Goal: Information Seeking & Learning: Learn about a topic

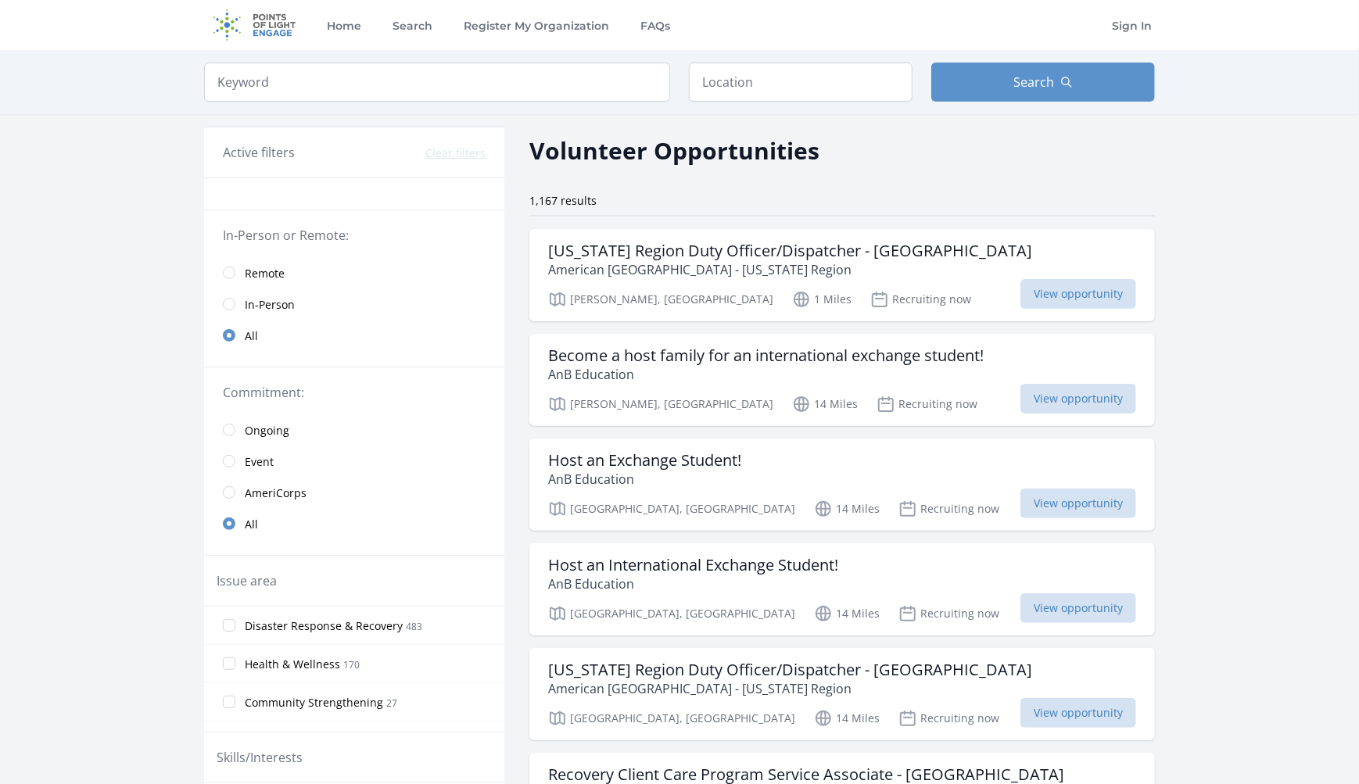
click at [272, 270] on span "Remote" at bounding box center [265, 274] width 40 height 16
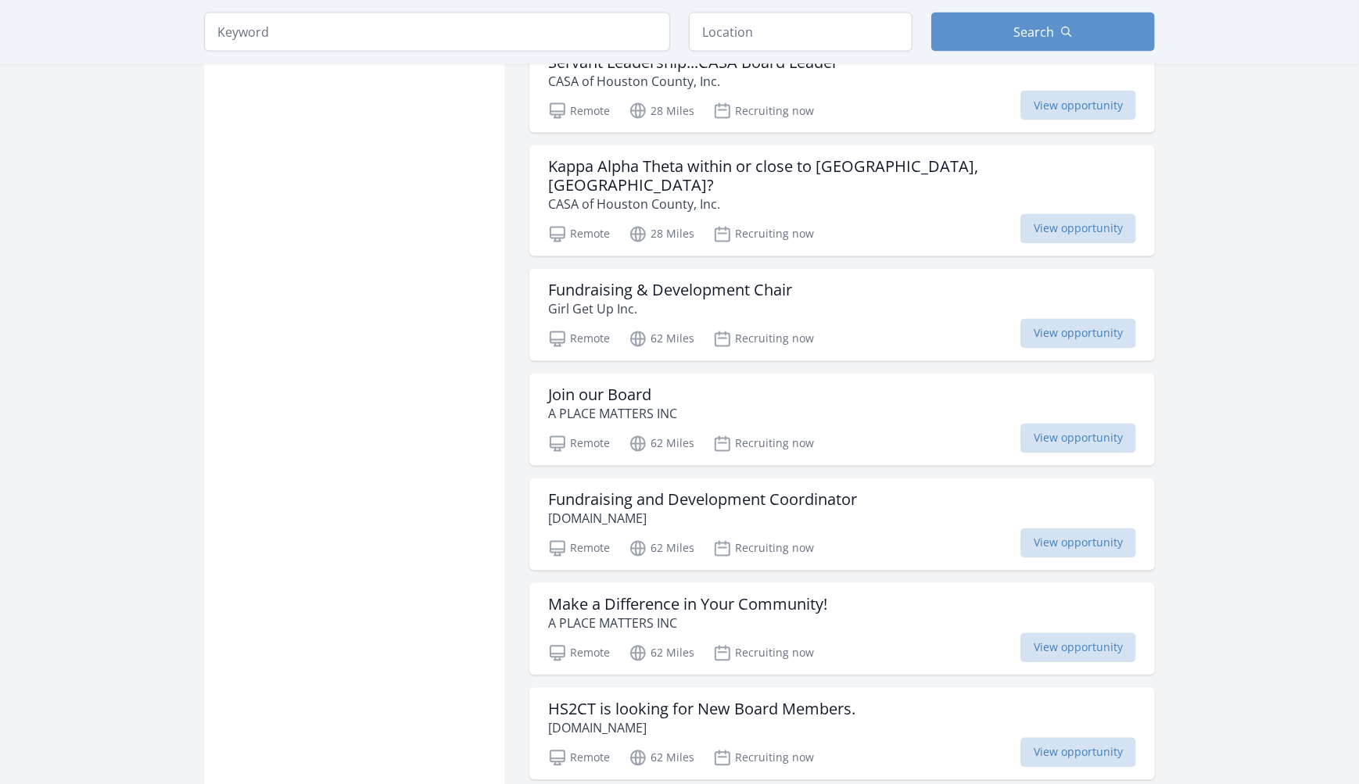
scroll to position [1720, 0]
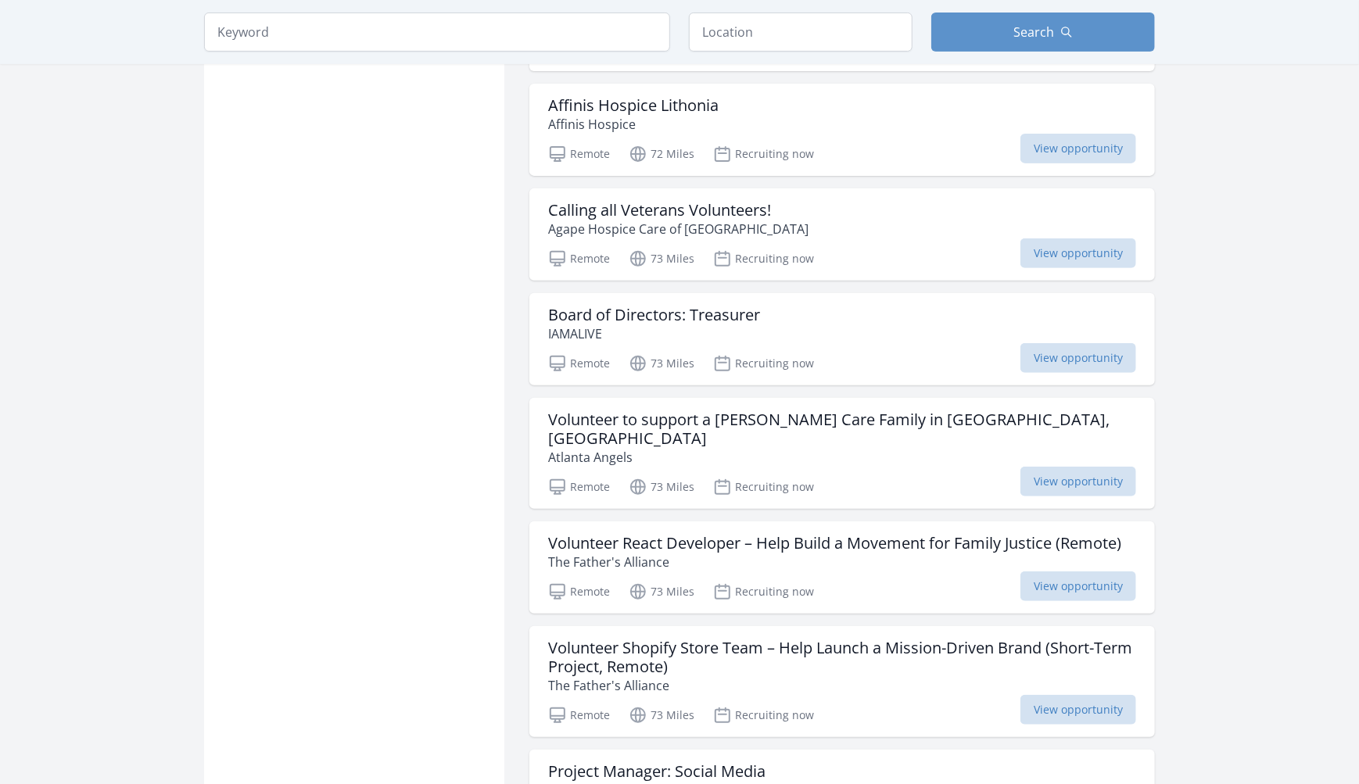
scroll to position [3753, 0]
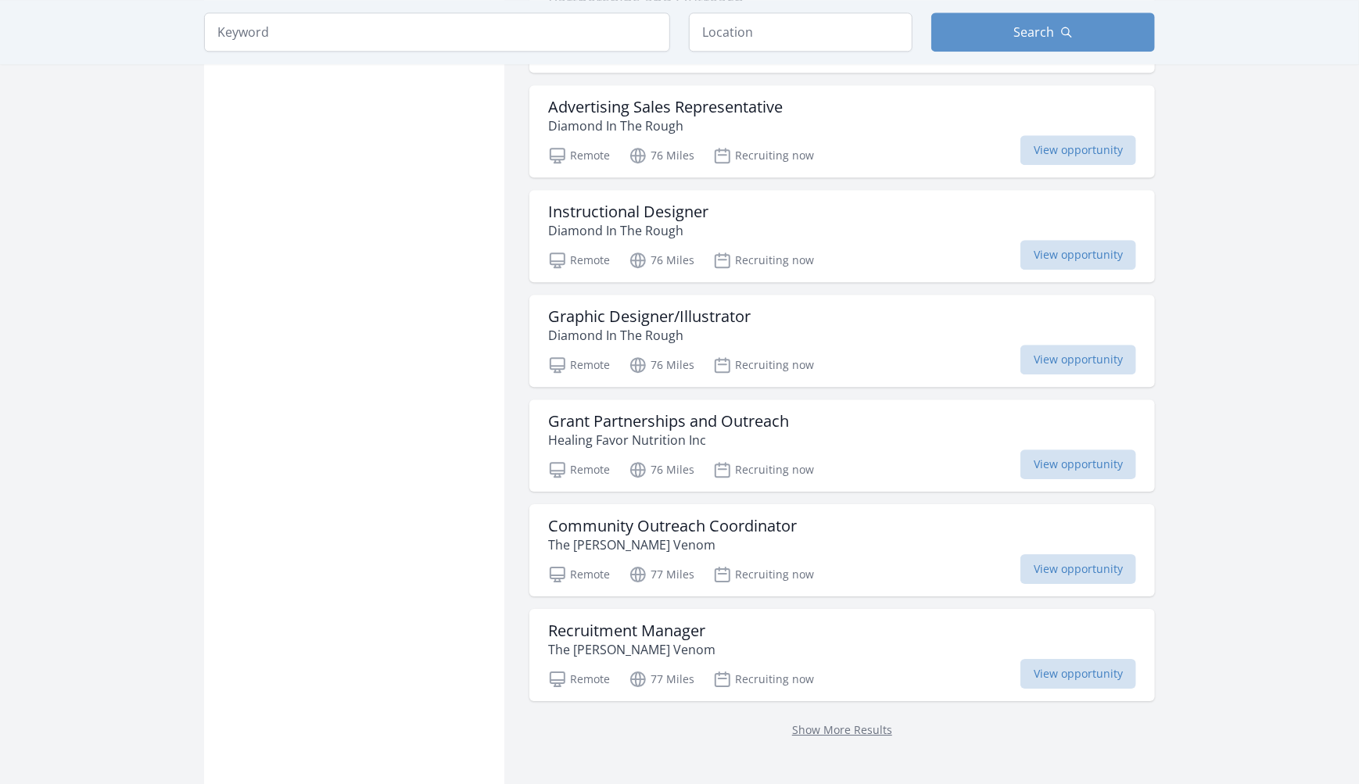
scroll to position [5942, 0]
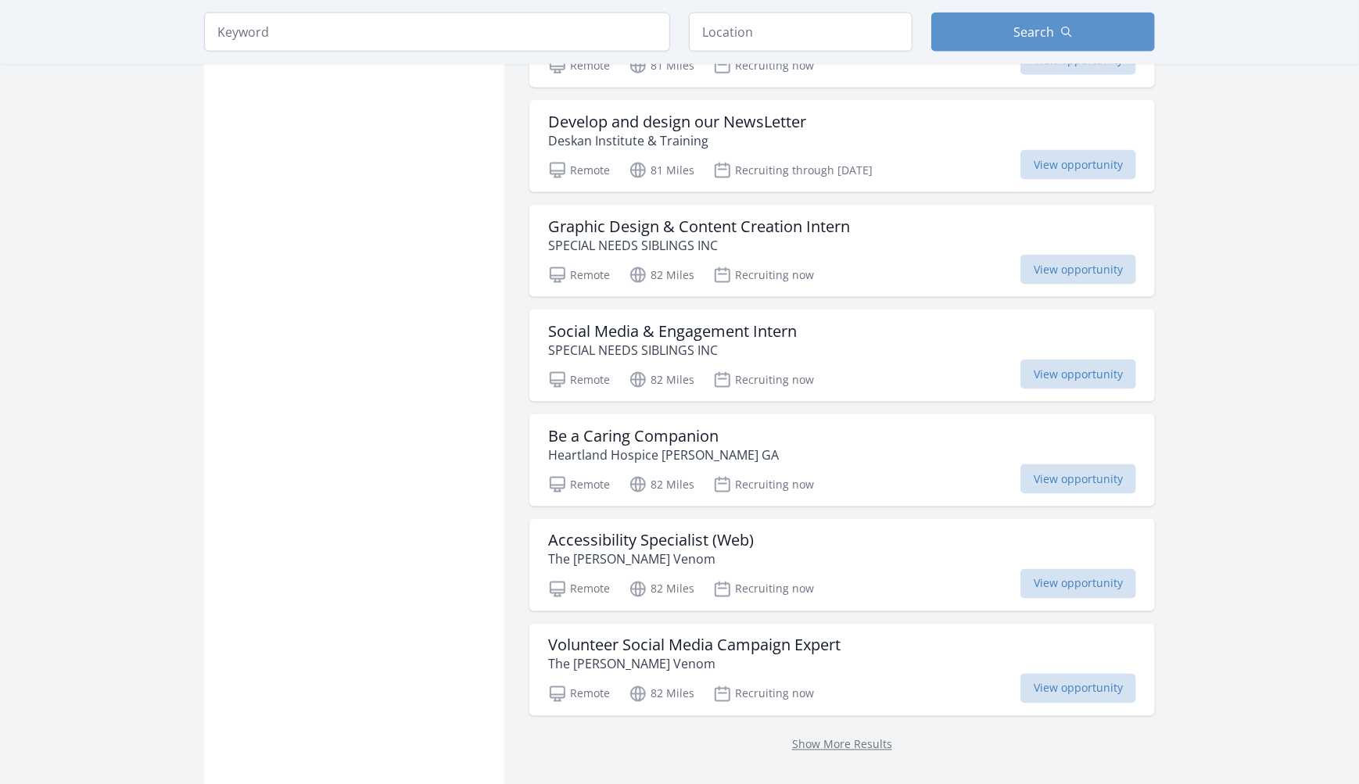
scroll to position [8053, 0]
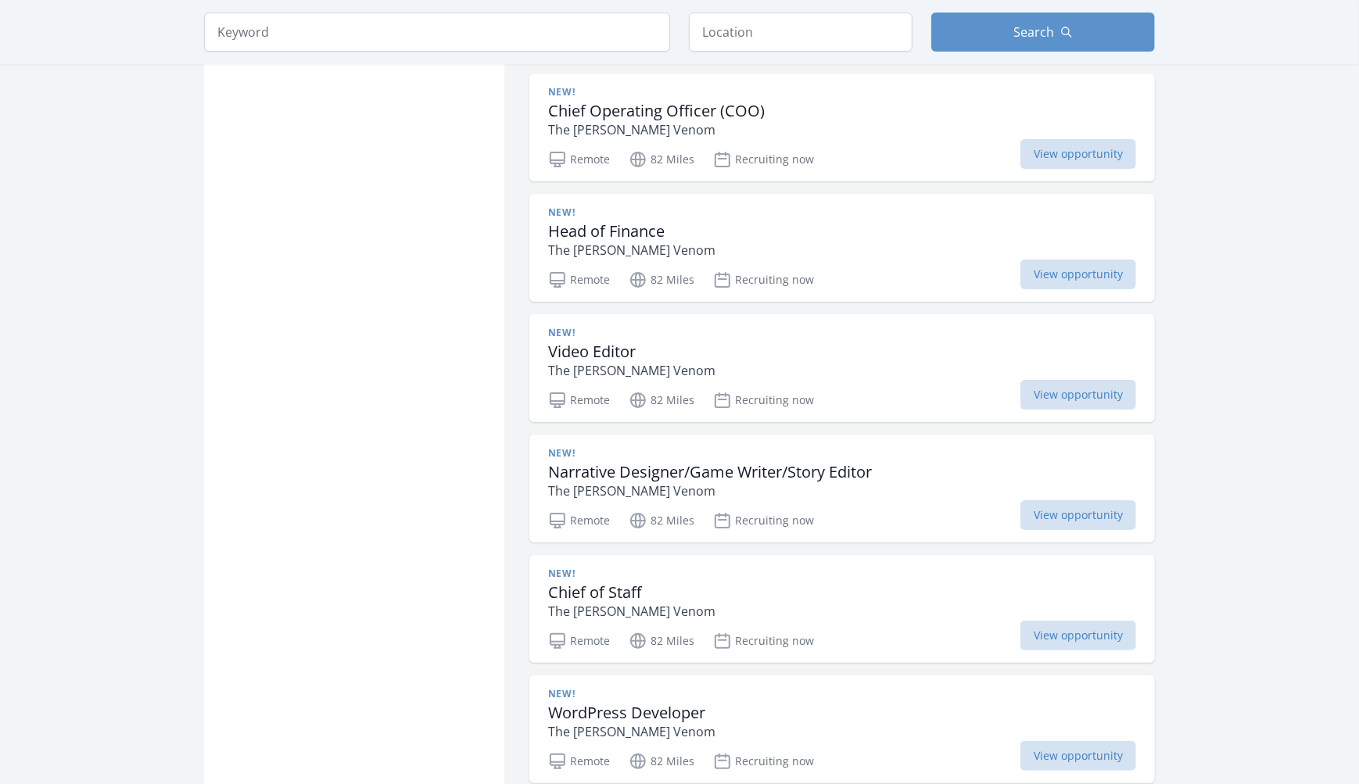
scroll to position [10242, 0]
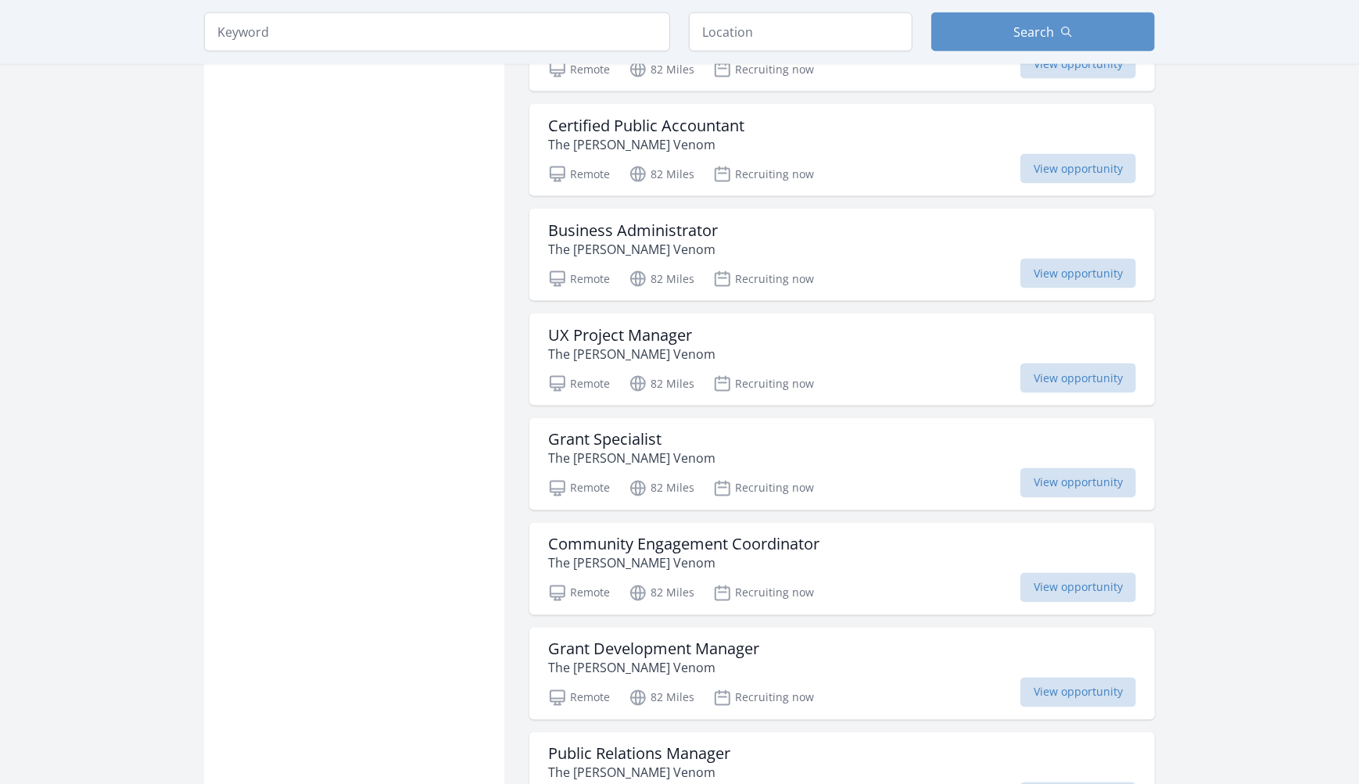
scroll to position [11493, 0]
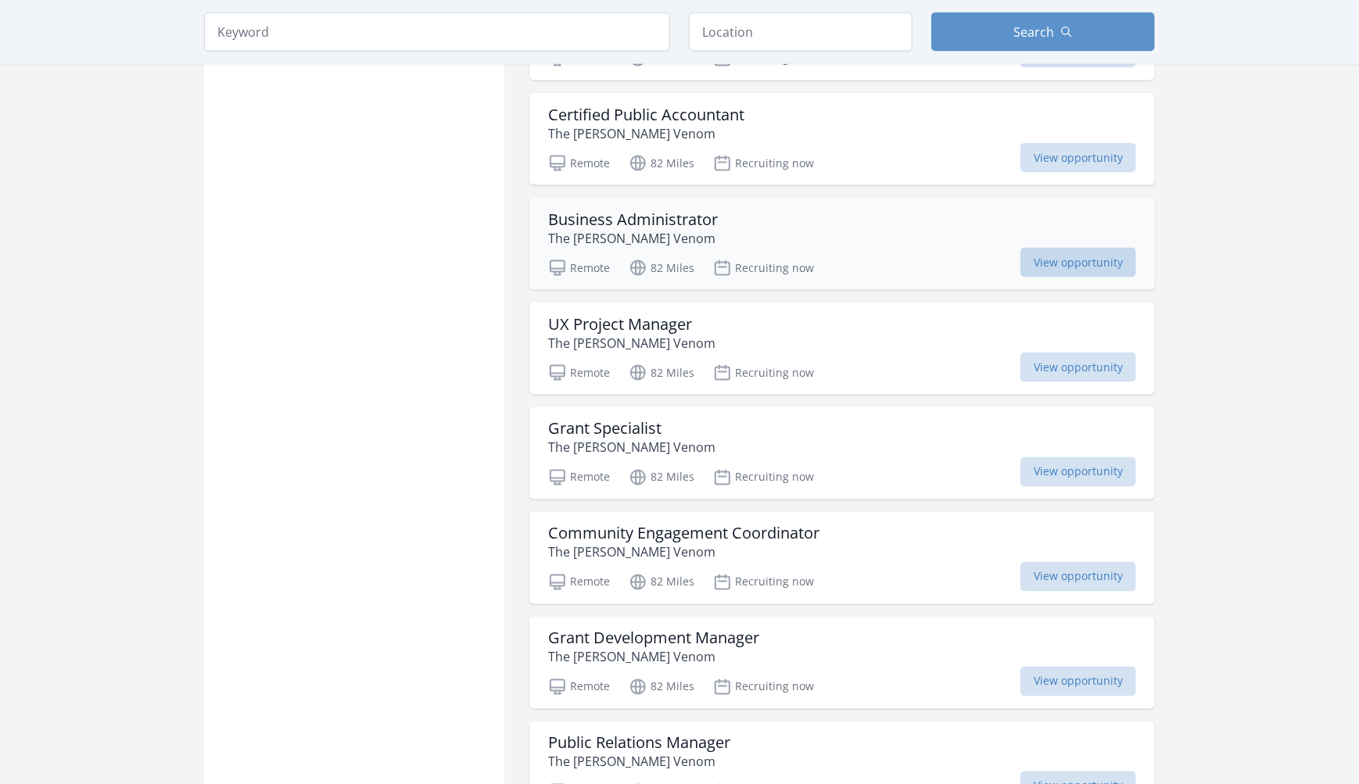
click at [1054, 248] on span "View opportunity" at bounding box center [1078, 263] width 116 height 30
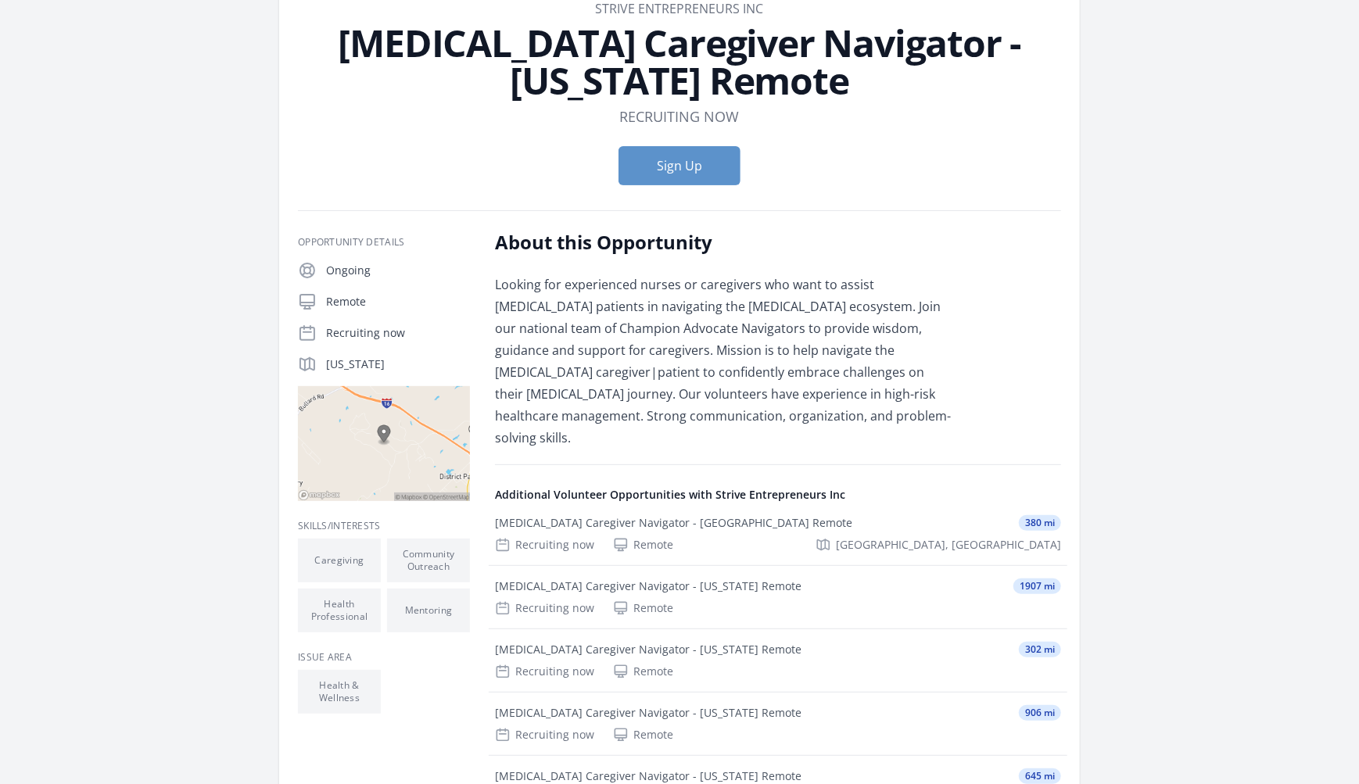
scroll to position [235, 0]
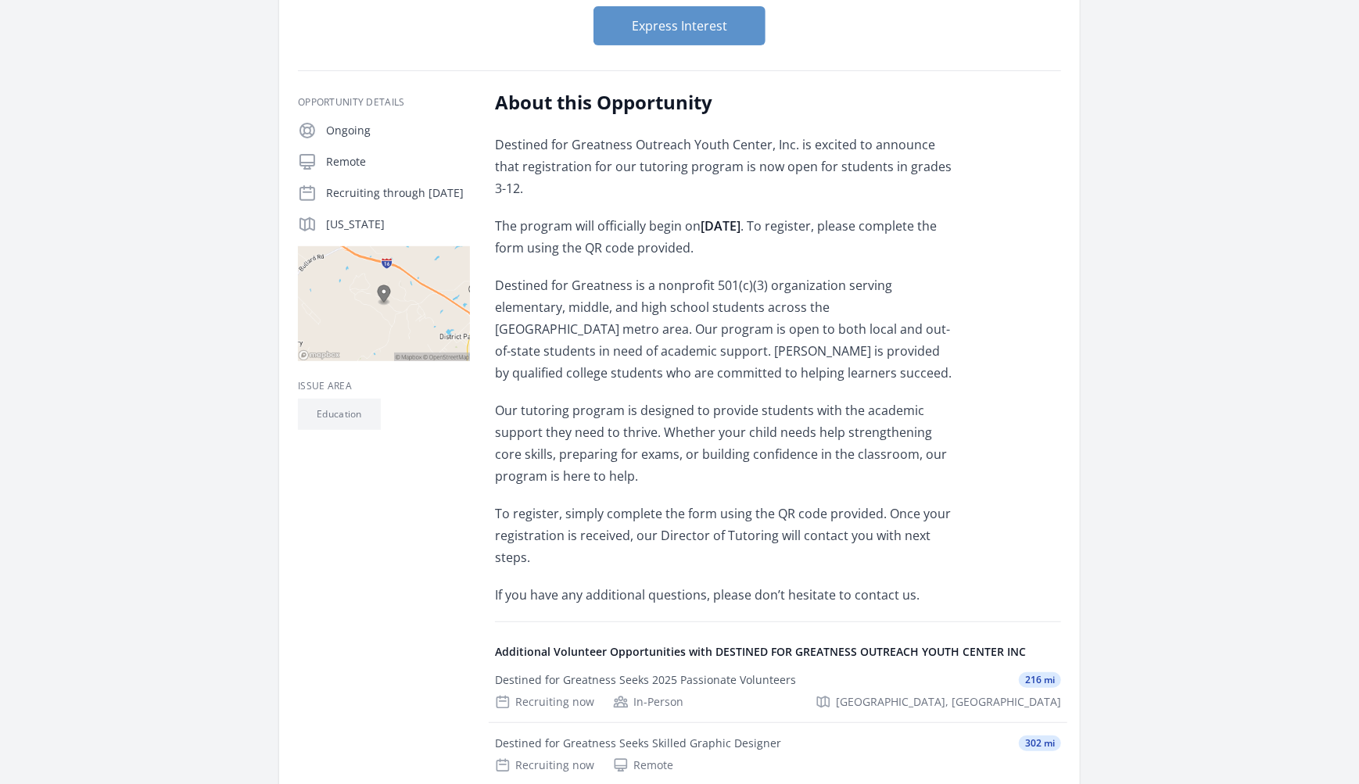
scroll to position [625, 0]
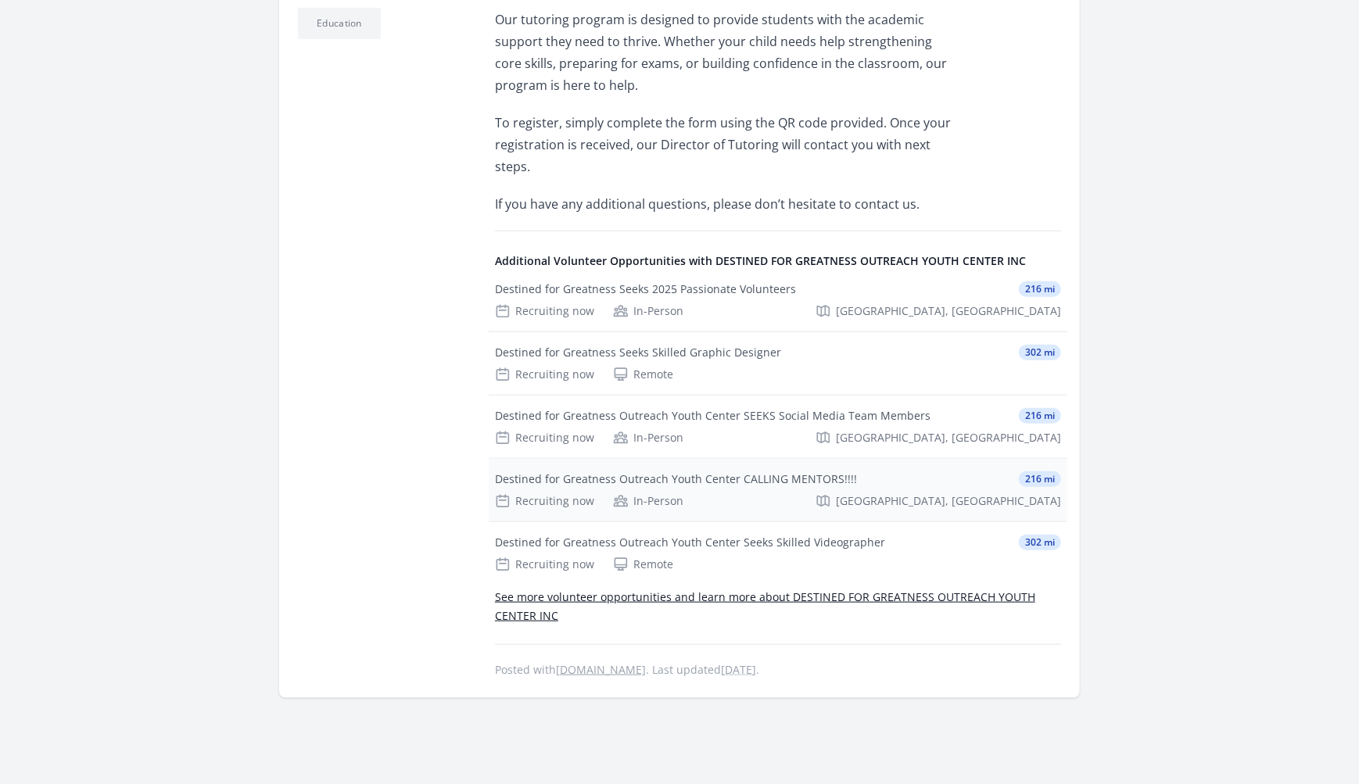
click at [744, 471] on div "Destined for Greatness Outreach Youth Center CALLING MENTORS!!!!" at bounding box center [676, 479] width 362 height 16
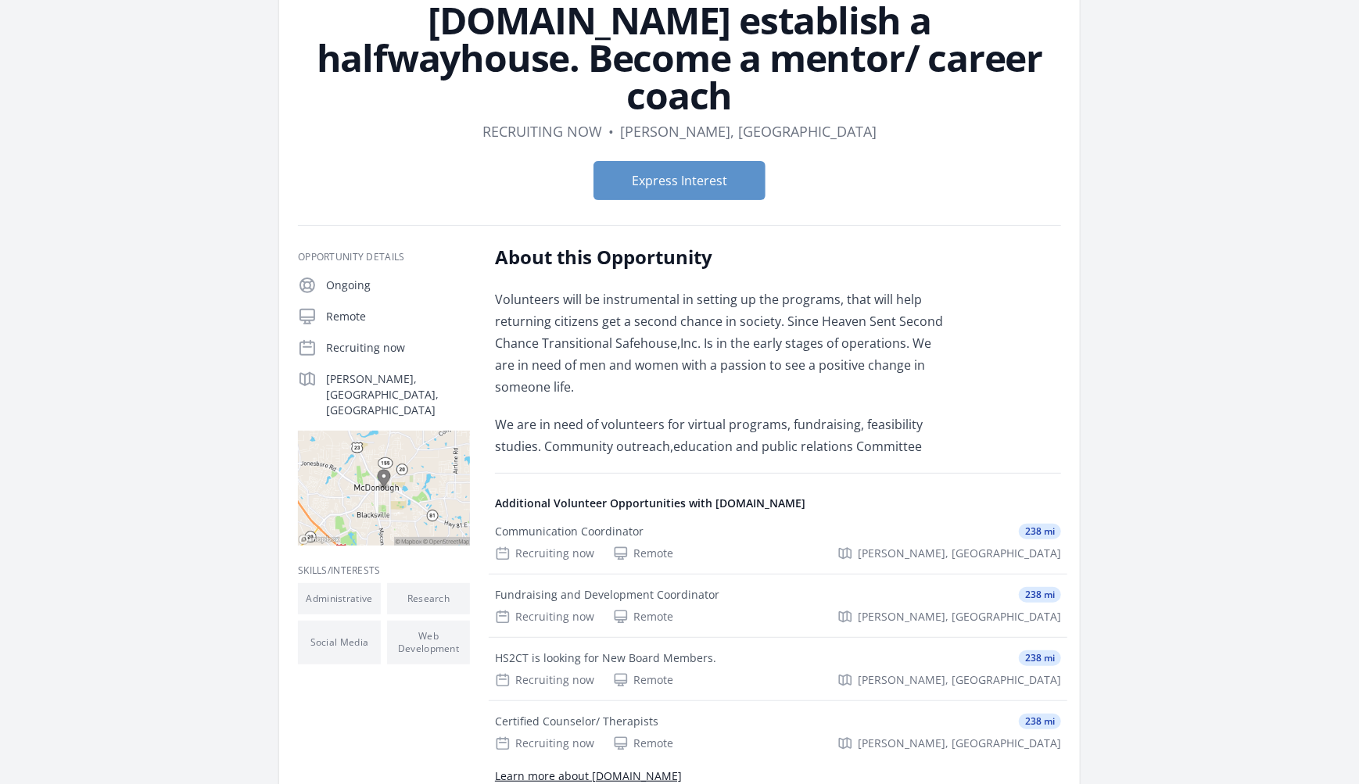
scroll to position [313, 0]
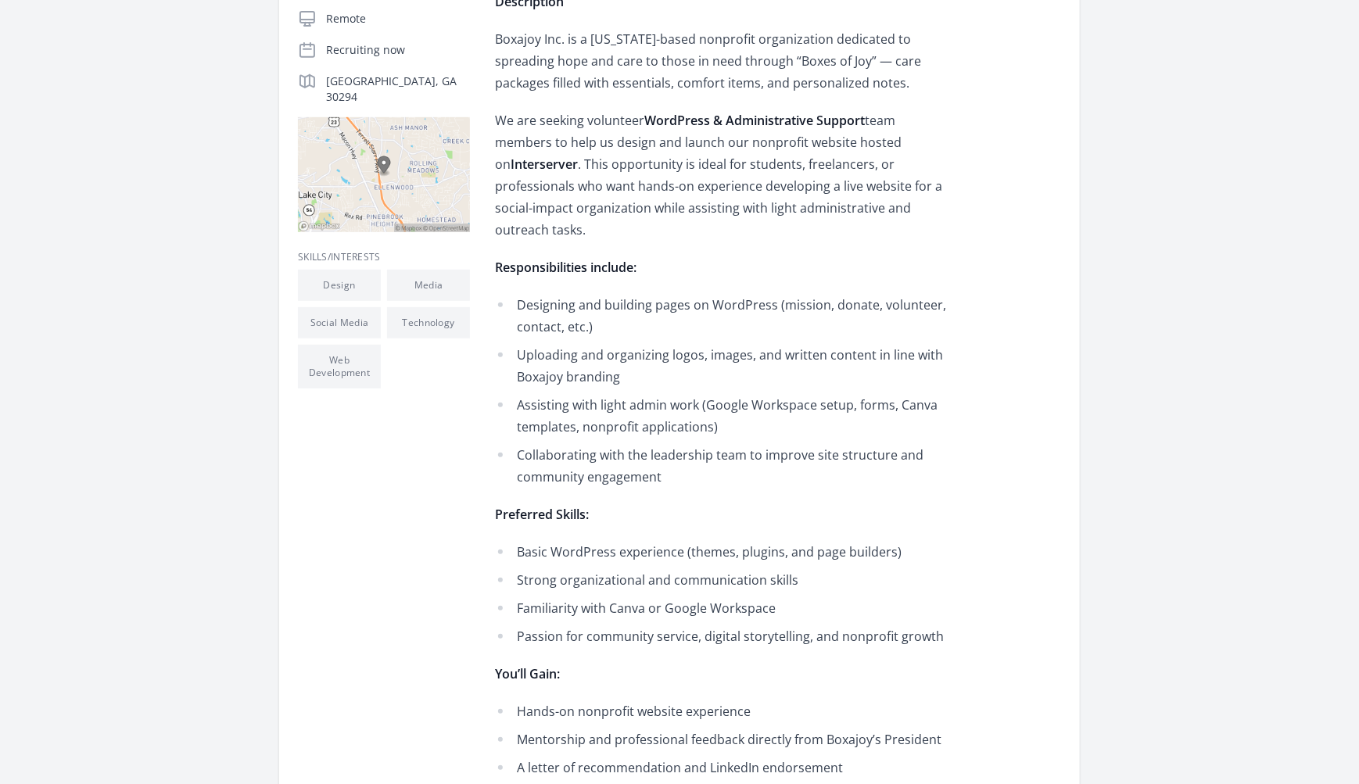
scroll to position [547, 0]
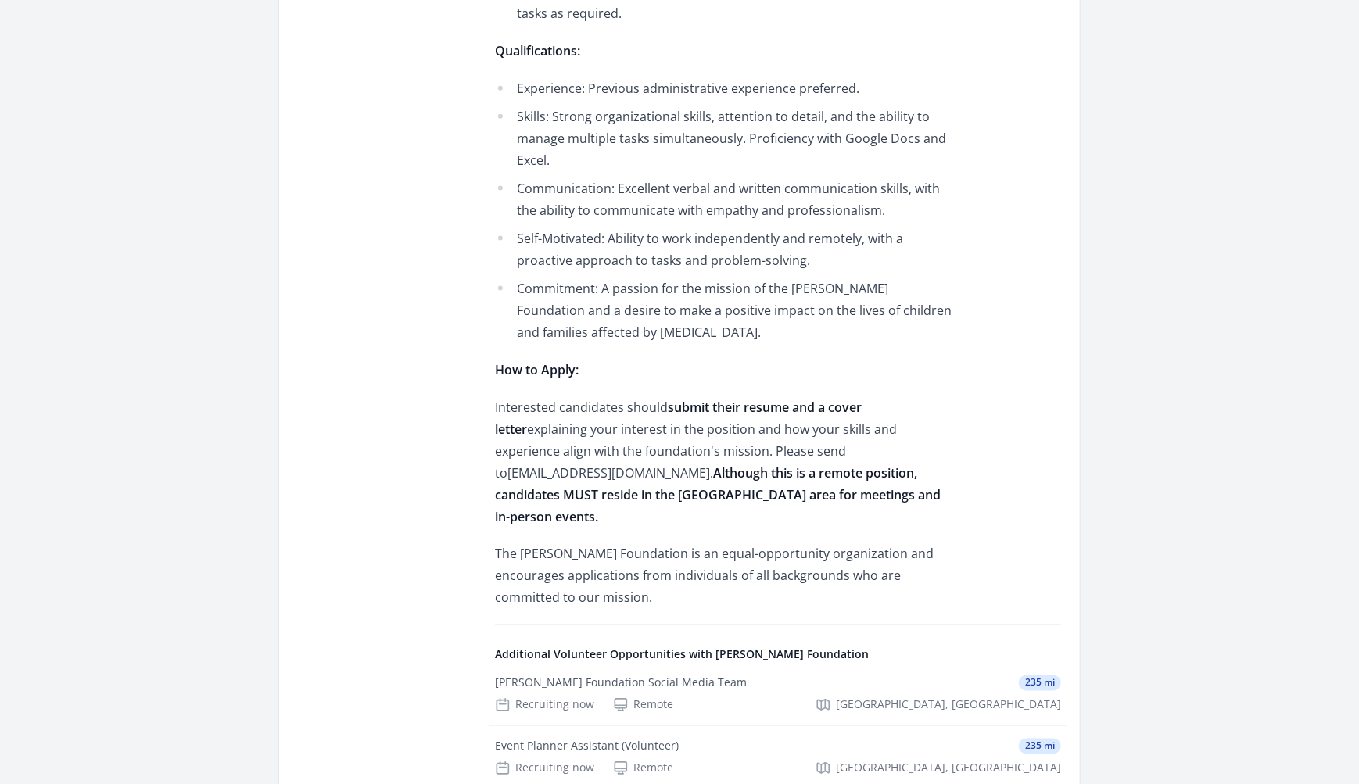
scroll to position [1173, 0]
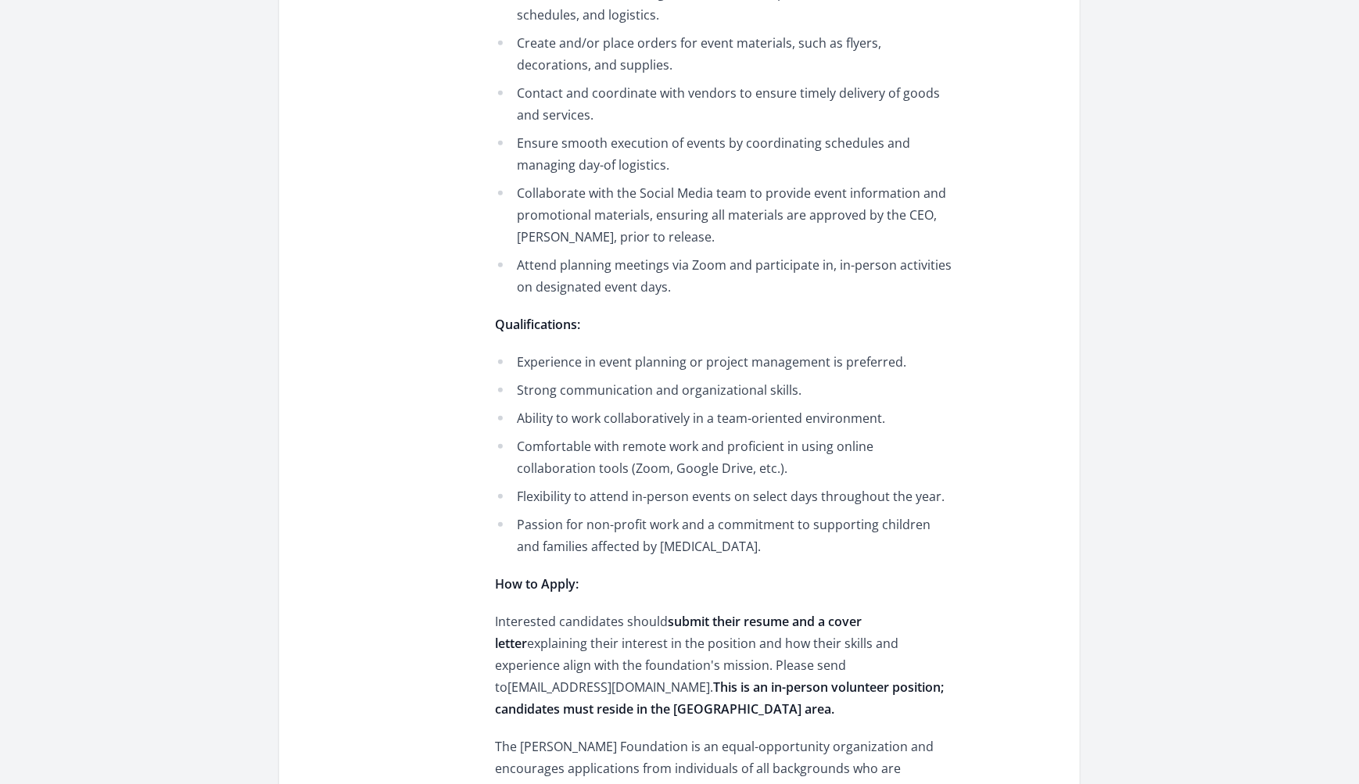
scroll to position [938, 0]
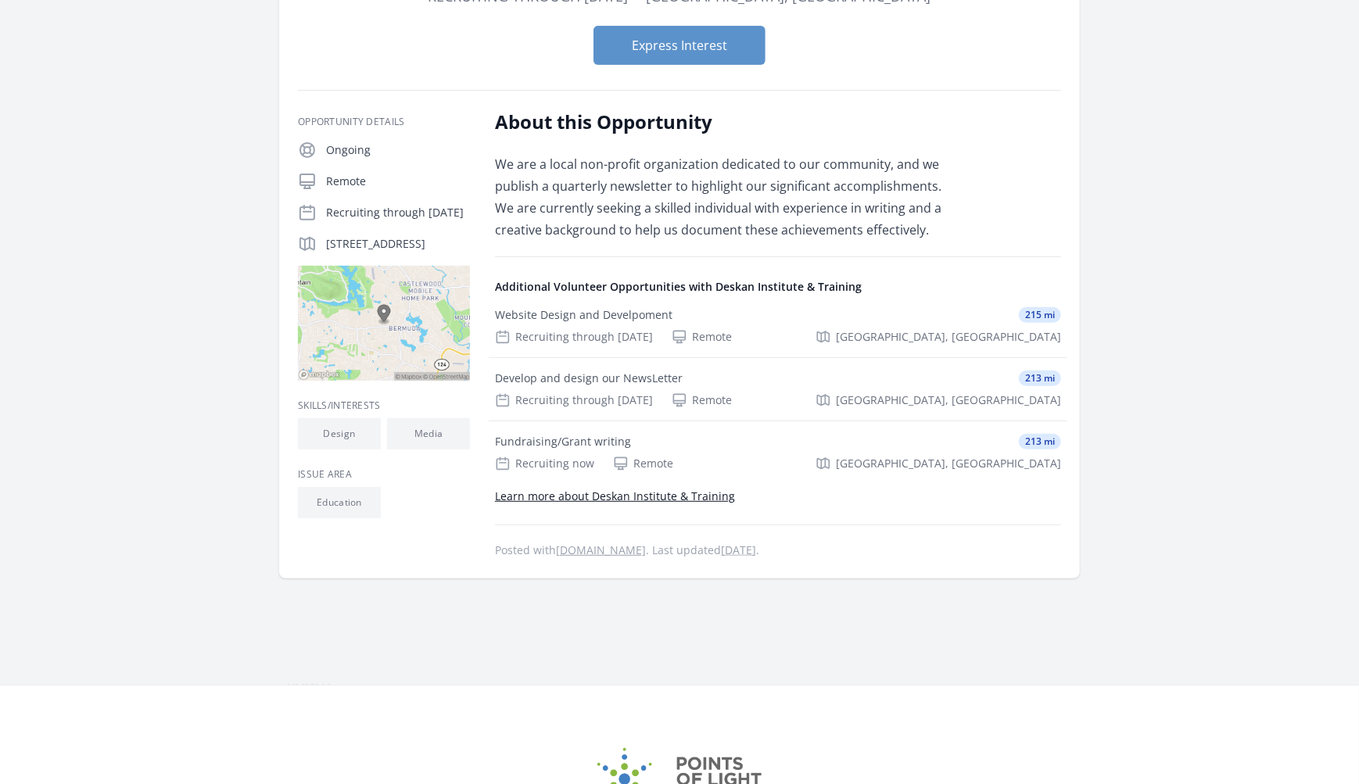
scroll to position [235, 0]
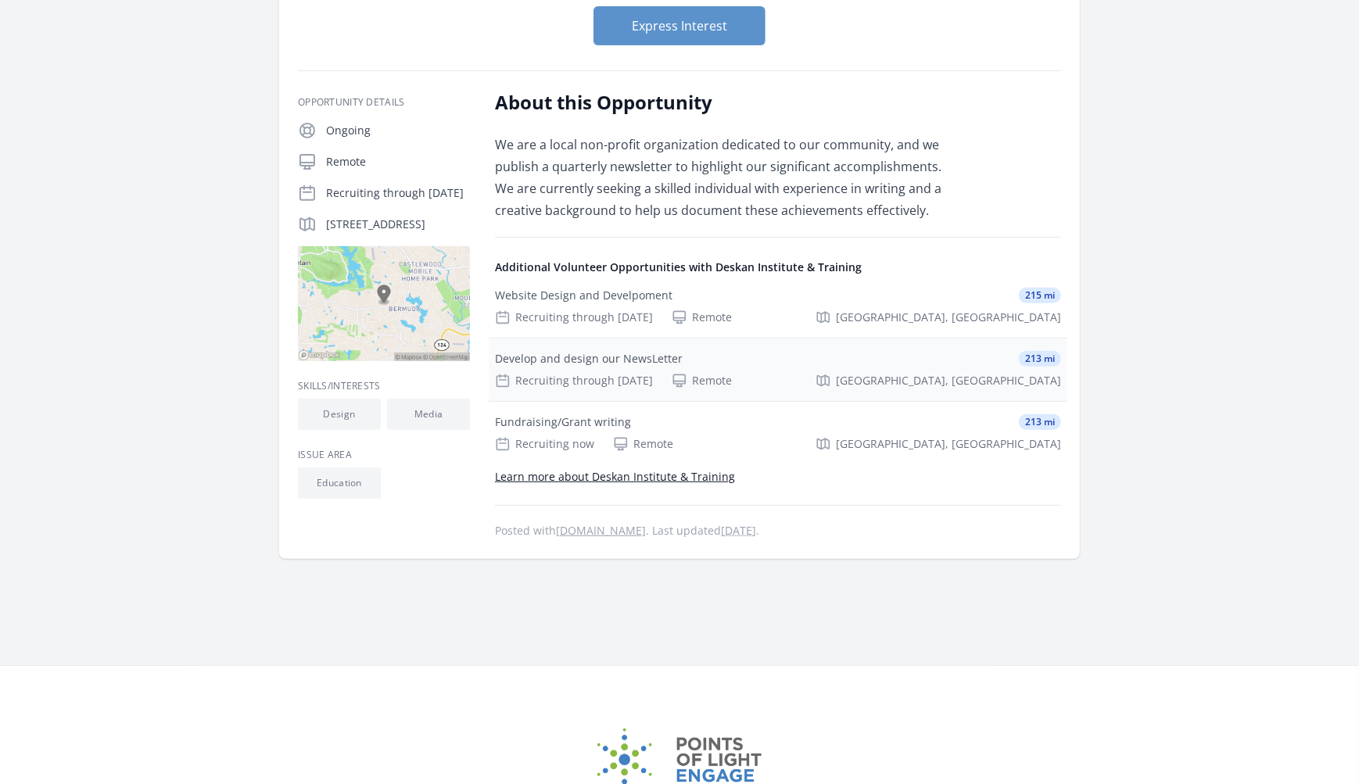
click at [547, 357] on div "Develop and design our NewsLetter" at bounding box center [589, 359] width 188 height 16
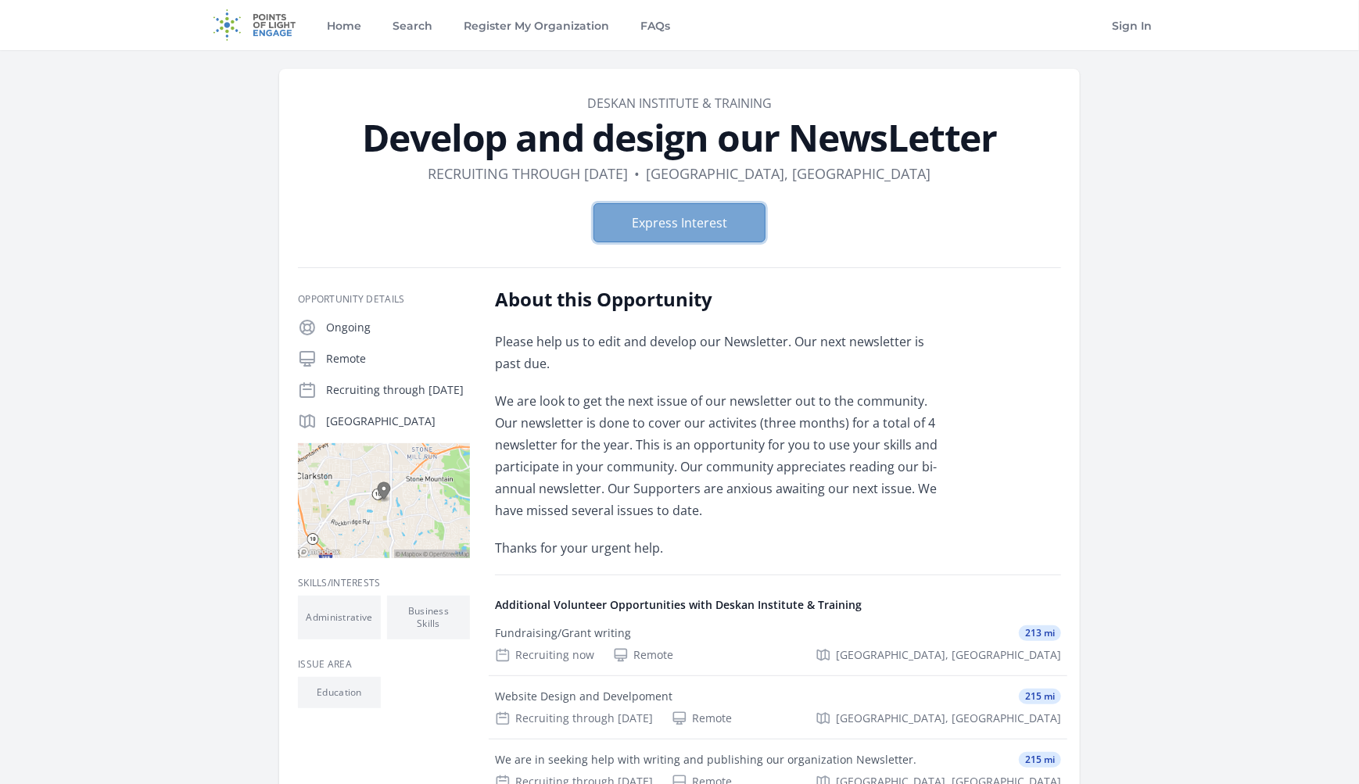
click at [644, 239] on button "Express Interest" at bounding box center [679, 222] width 172 height 39
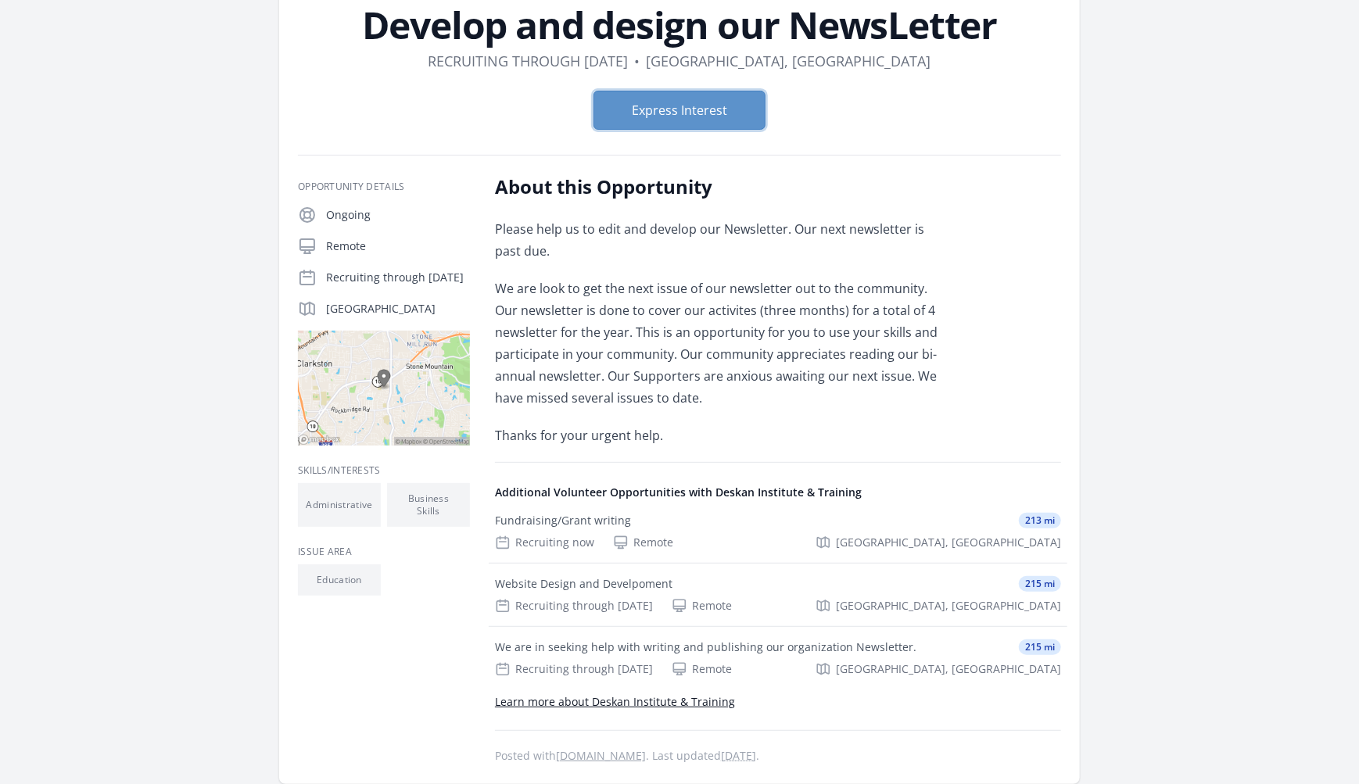
scroll to position [313, 0]
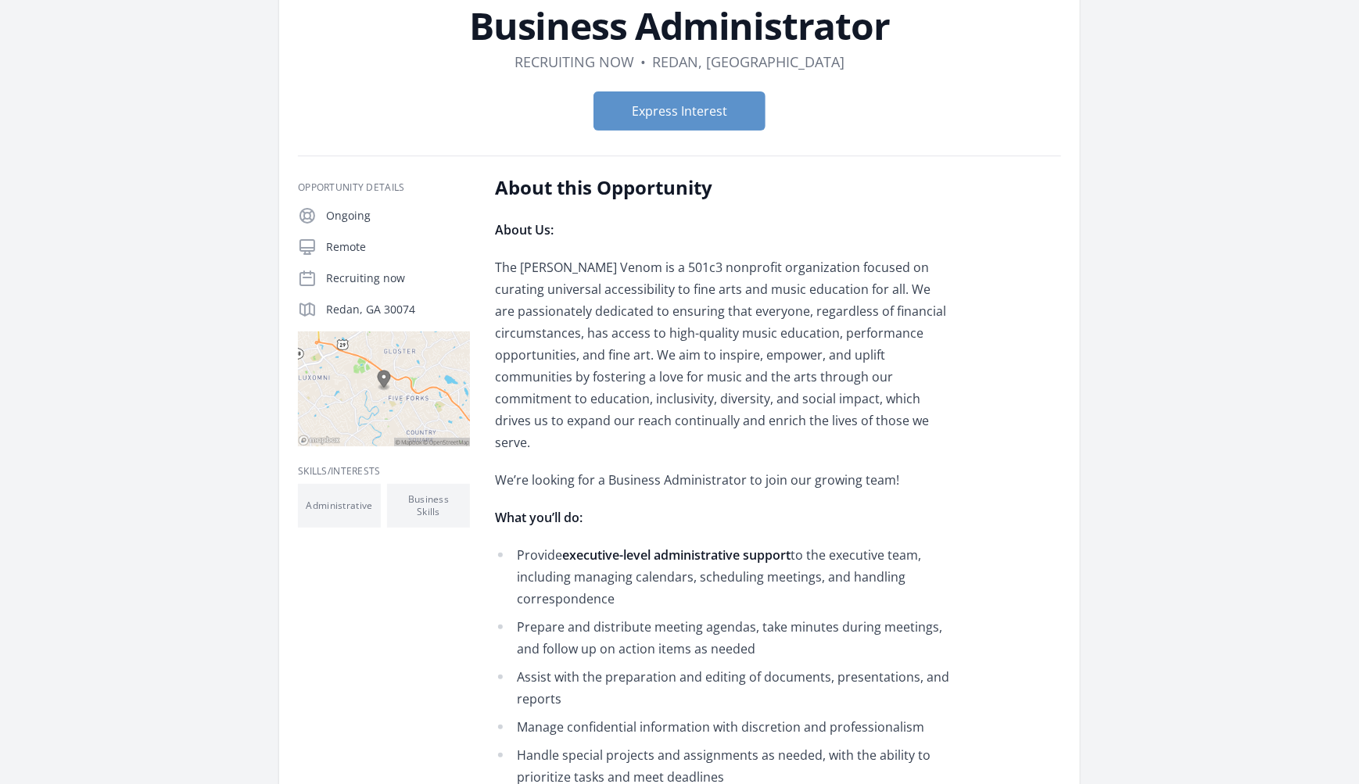
scroll to position [391, 0]
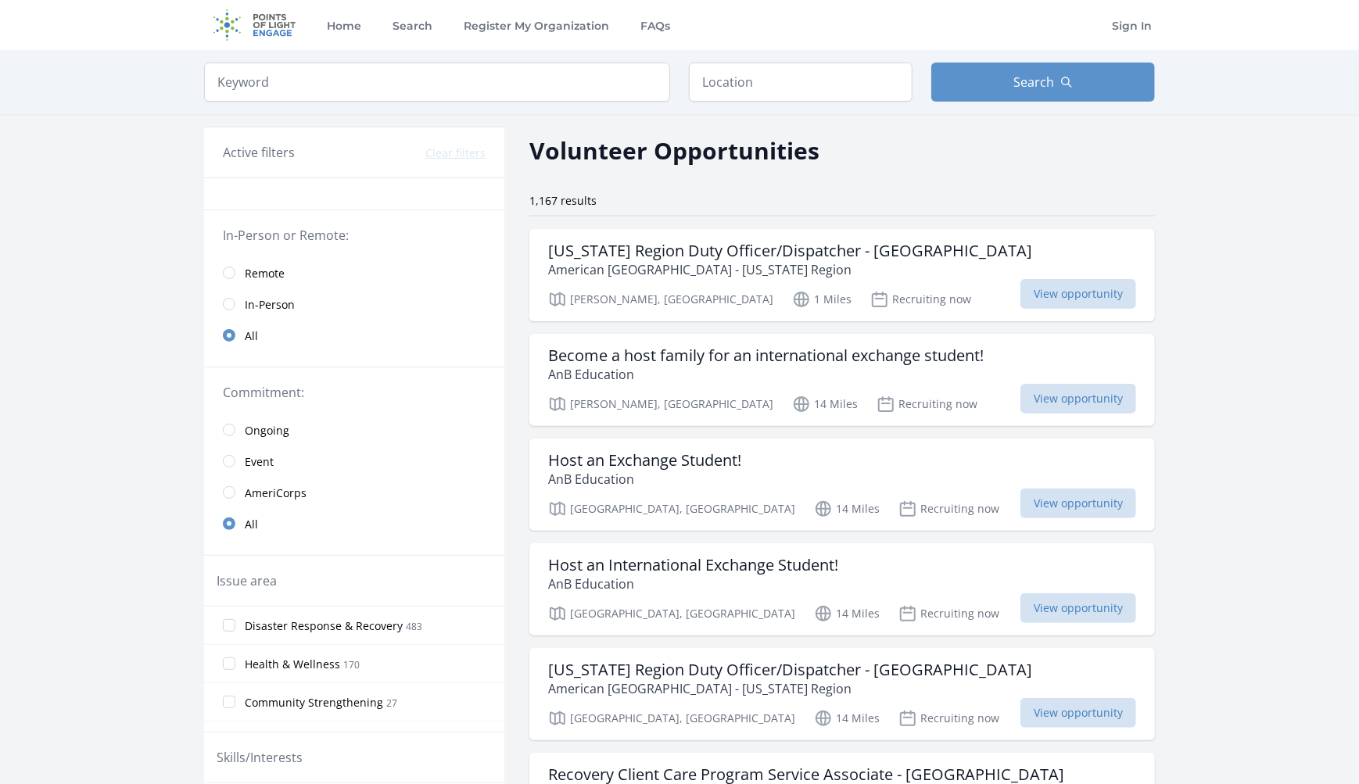
click at [273, 266] on span "Remote" at bounding box center [265, 274] width 40 height 16
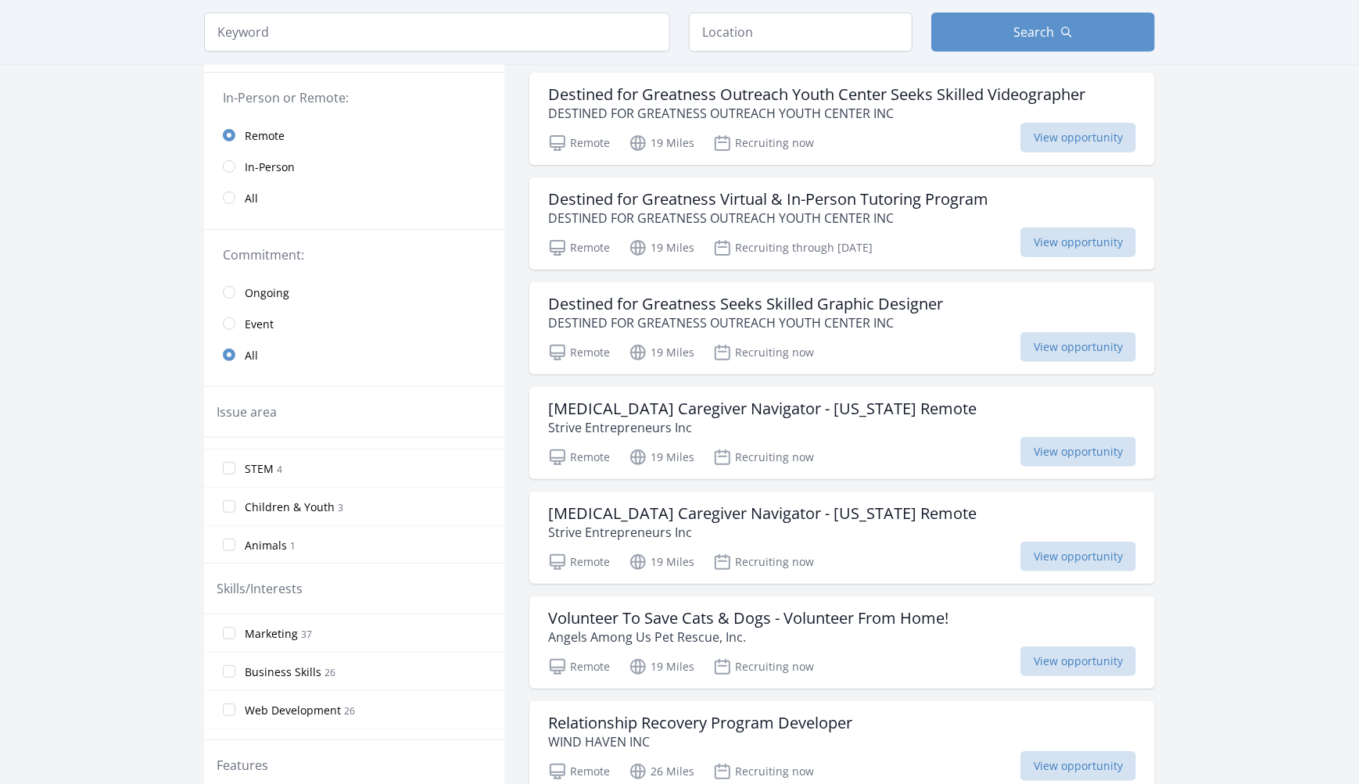
scroll to position [391, 0]
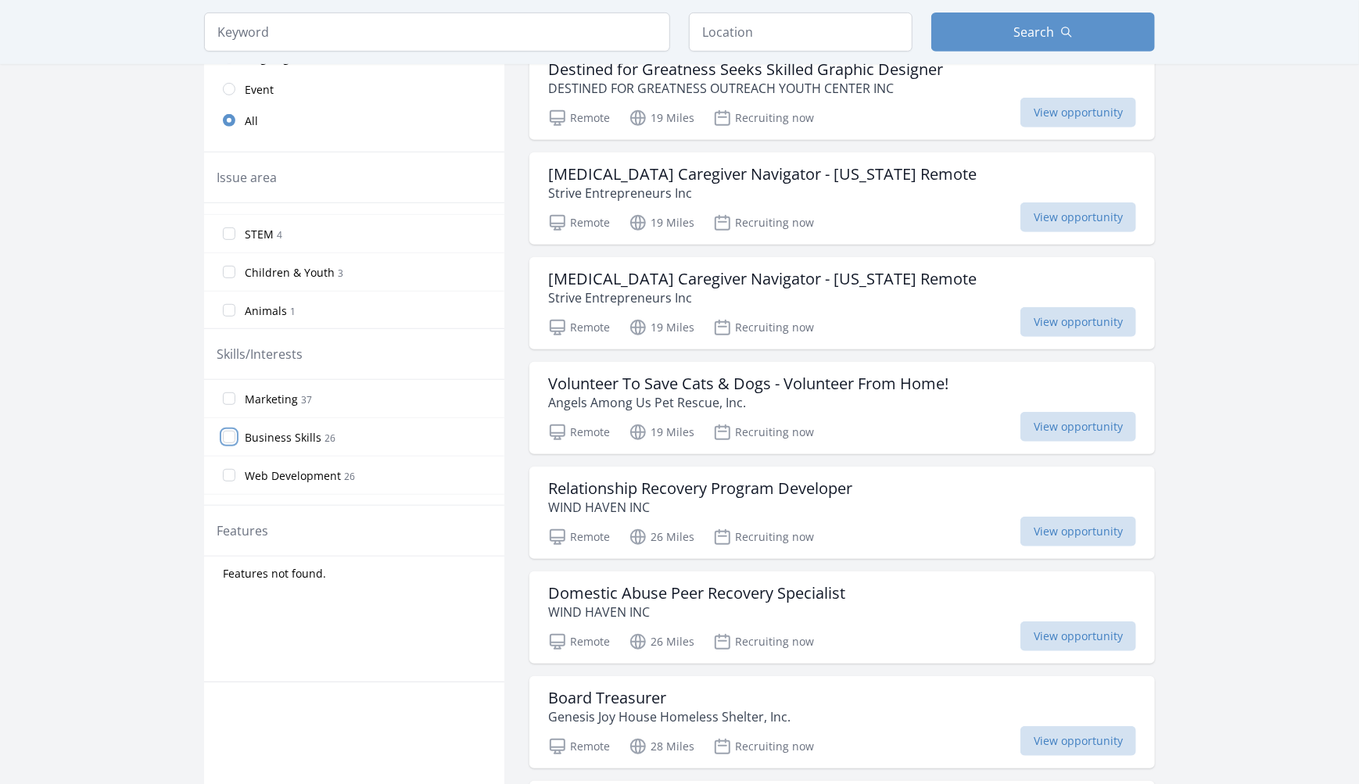
click at [231, 436] on input "Business Skills 26" at bounding box center [229, 437] width 13 height 13
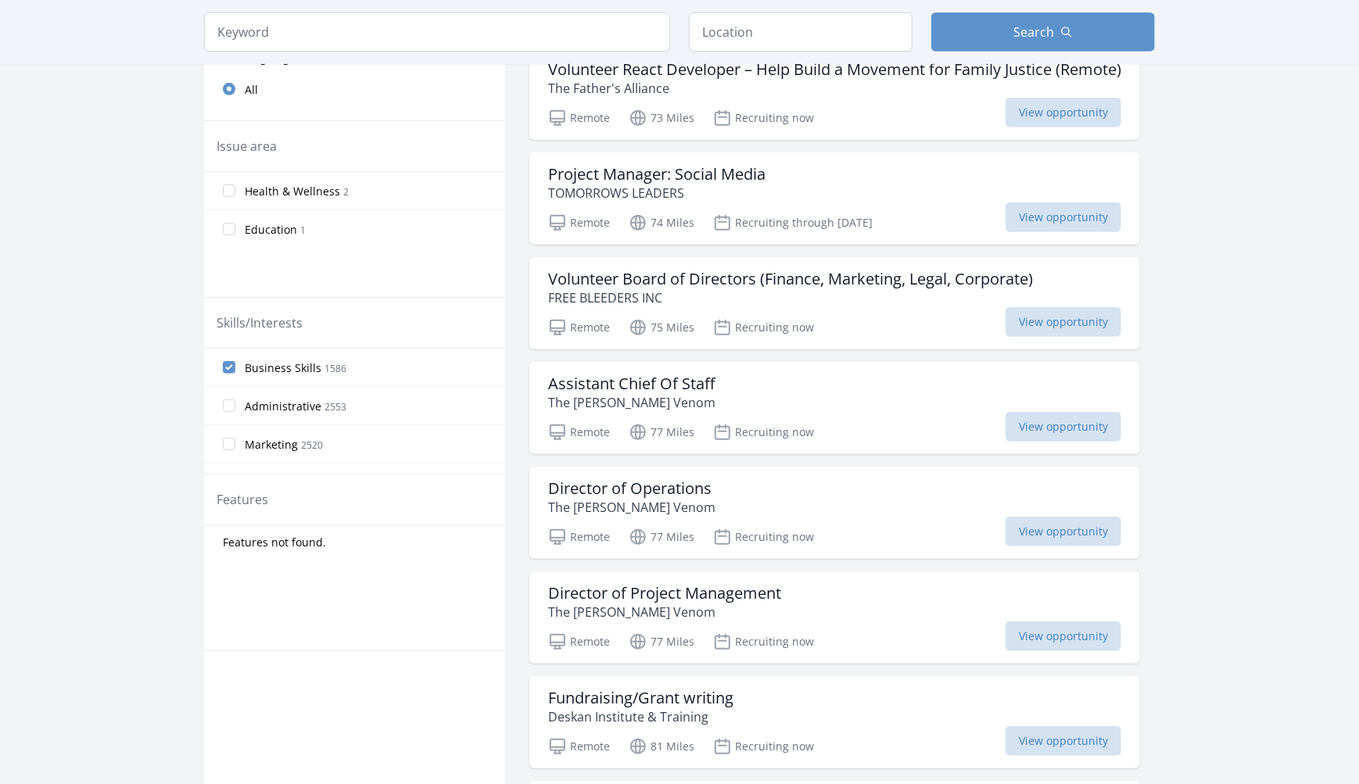
click at [228, 471] on label "Advocacy 2435" at bounding box center [354, 482] width 300 height 31
click at [228, 476] on input "Advocacy 2435" at bounding box center [229, 482] width 13 height 13
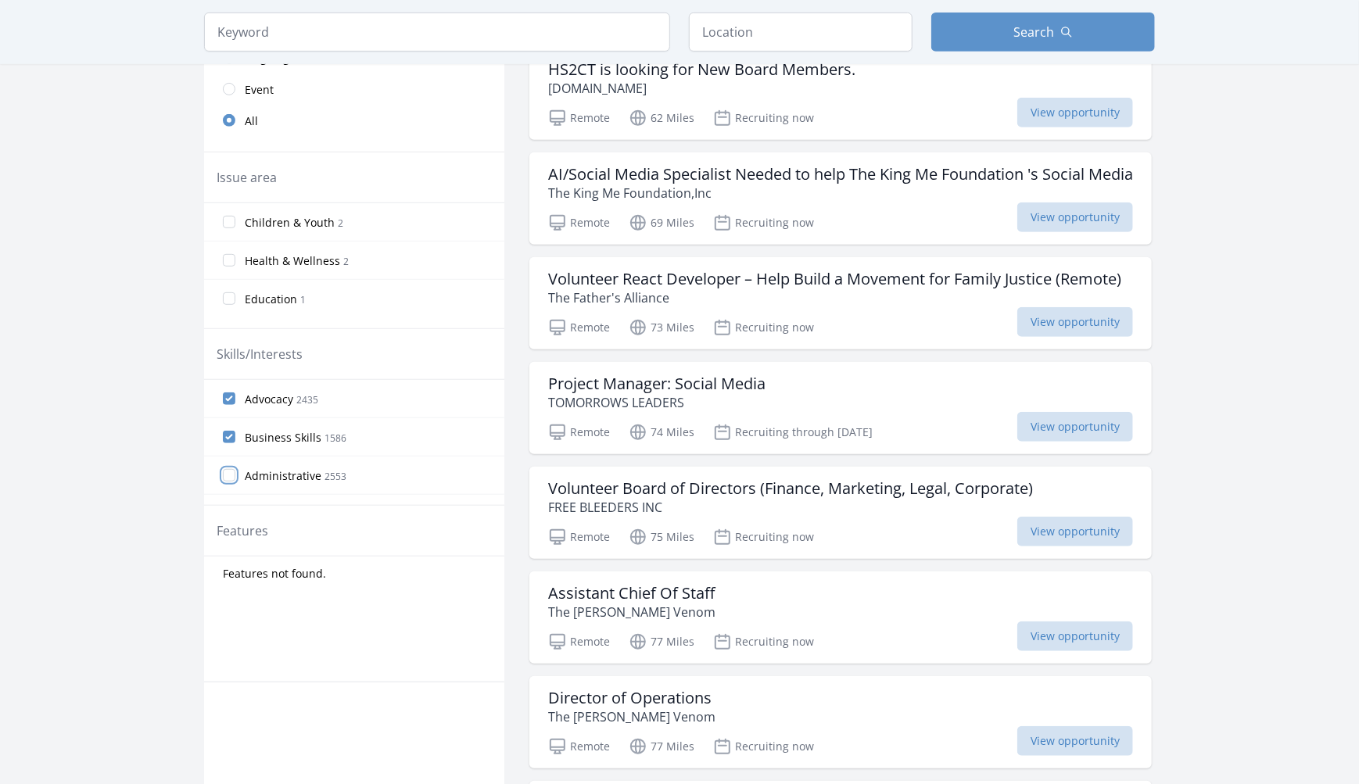
click at [226, 473] on input "Administrative 2553" at bounding box center [229, 475] width 13 height 13
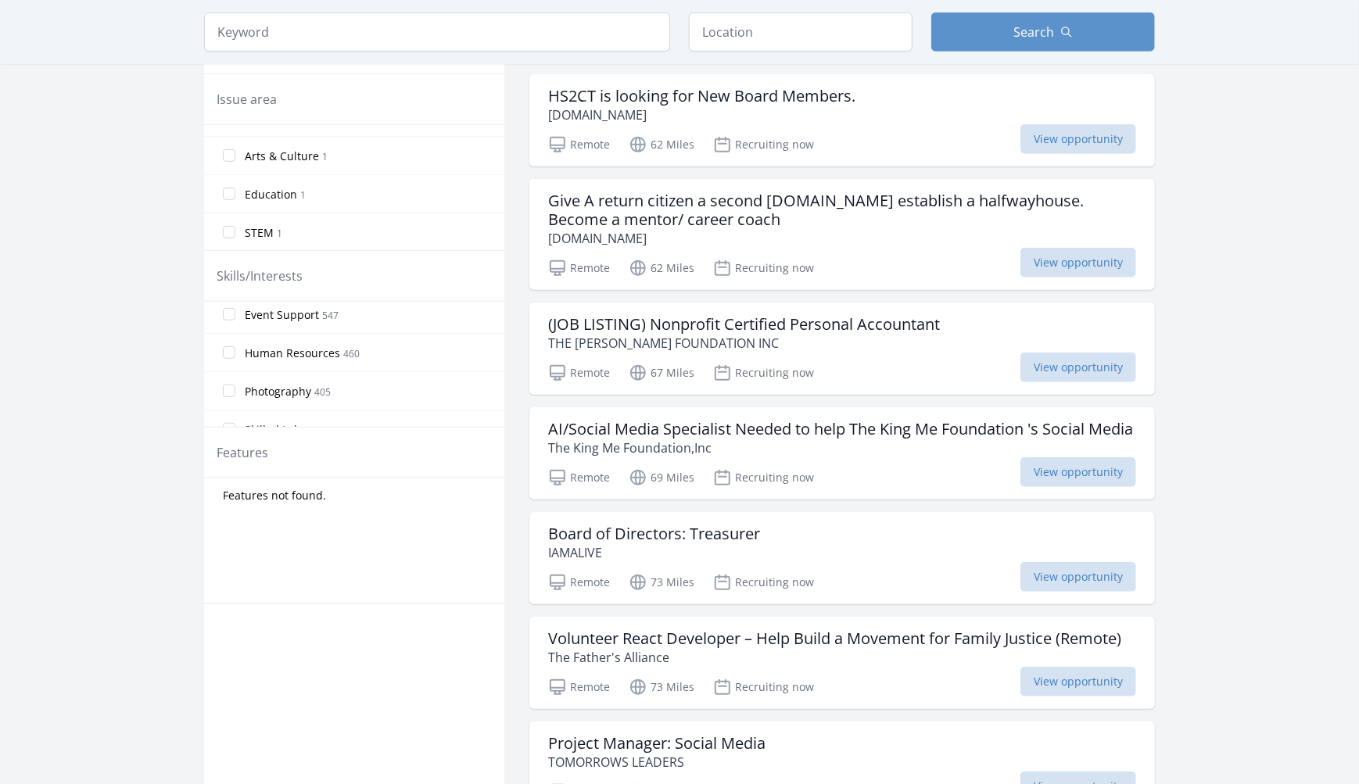
scroll to position [410, 0]
click at [226, 364] on input "Event Support 547" at bounding box center [229, 370] width 13 height 13
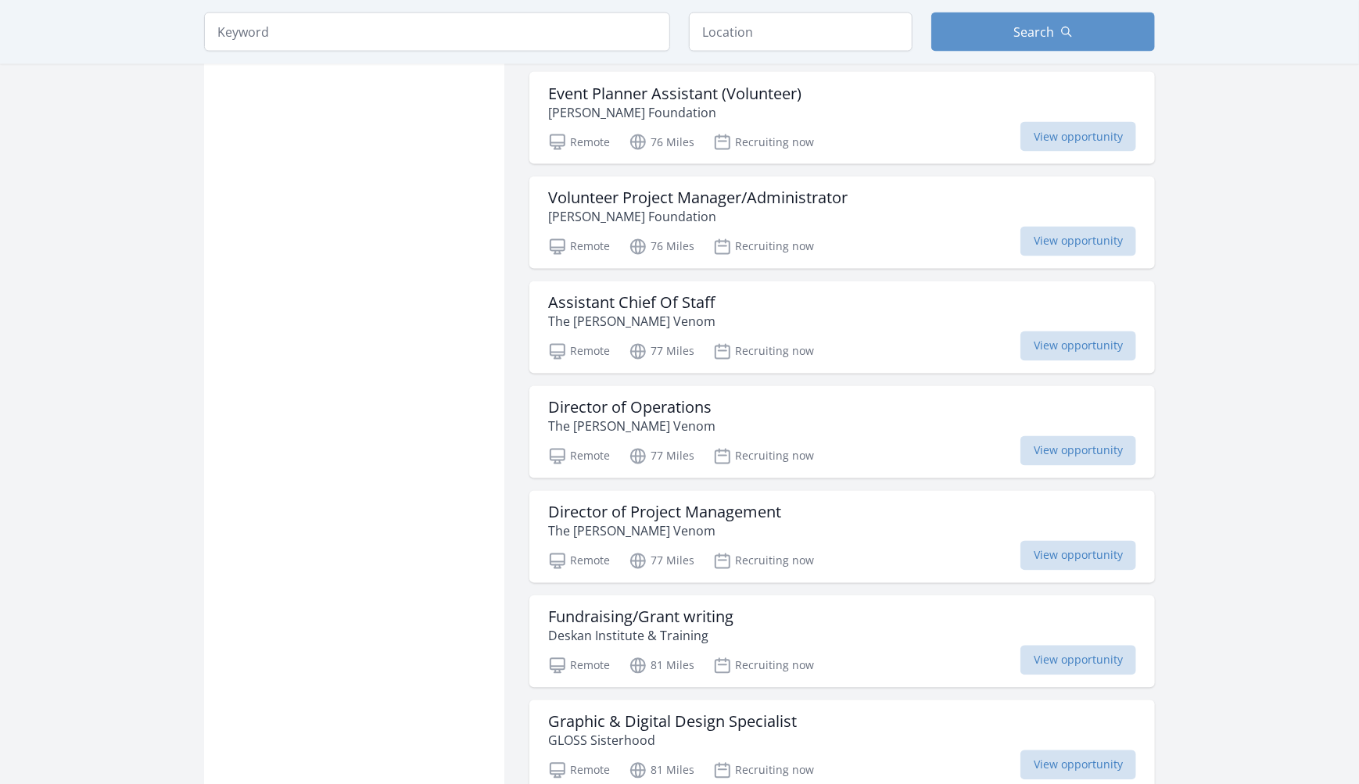
scroll to position [1798, 0]
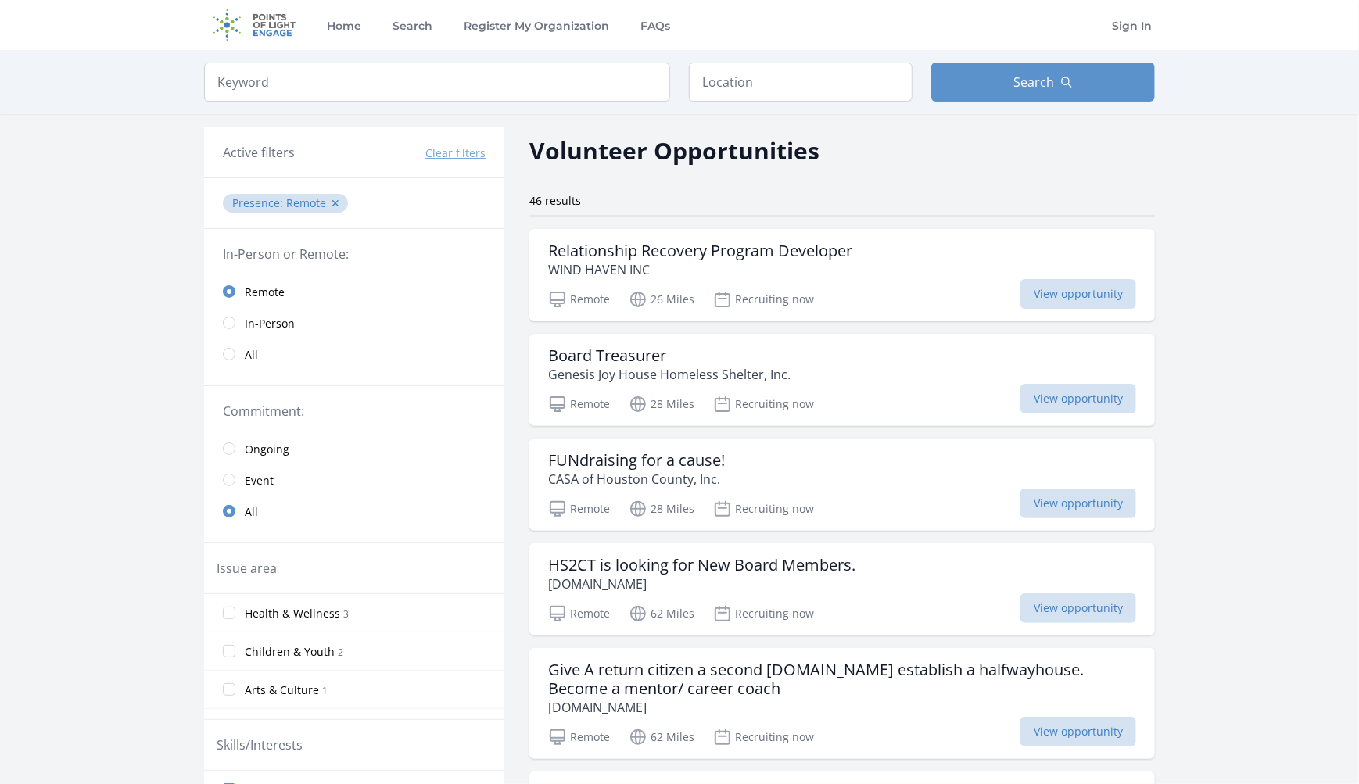
click at [260, 443] on span "Ongoing" at bounding box center [267, 450] width 45 height 16
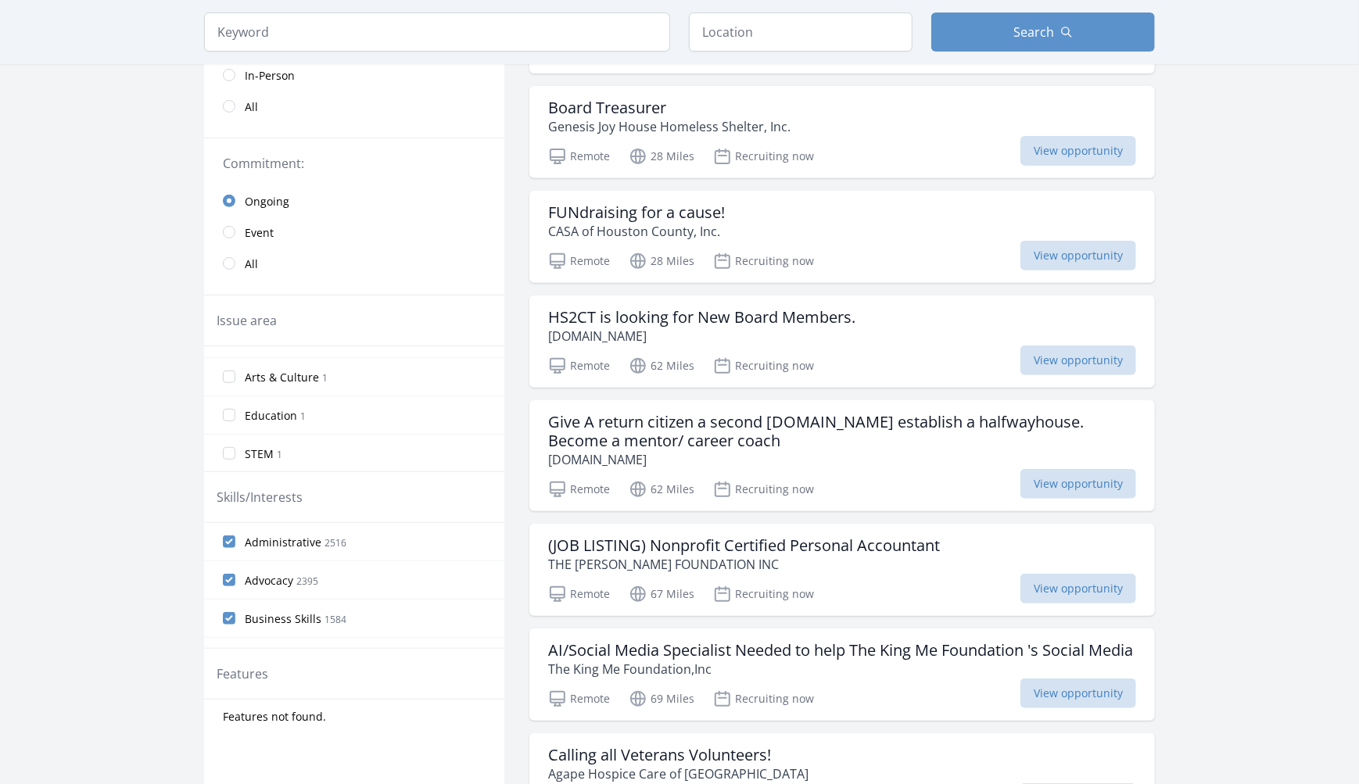
scroll to position [391, 0]
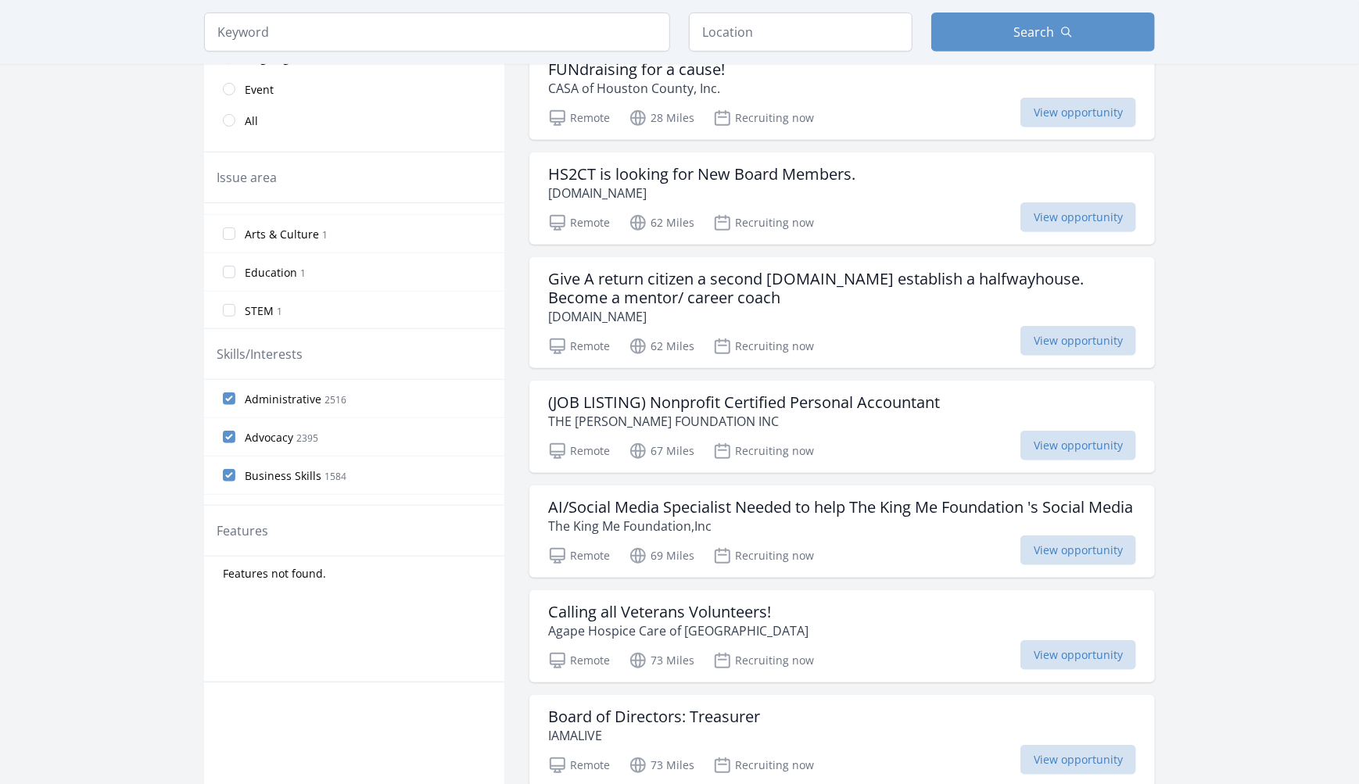
click at [235, 435] on label "Advocacy 2395" at bounding box center [354, 436] width 300 height 31
click at [235, 435] on input "Advocacy 2395" at bounding box center [229, 437] width 13 height 13
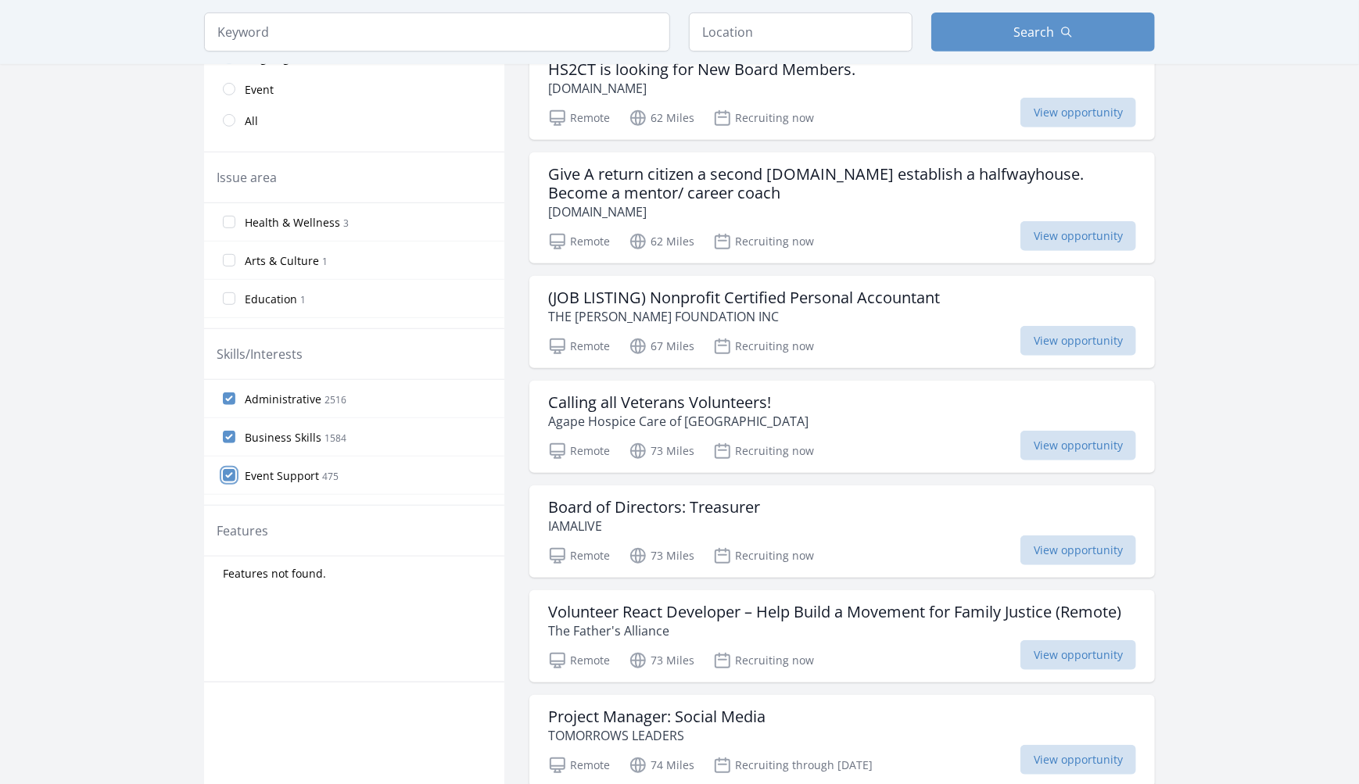
click at [229, 470] on input "Event Support 475" at bounding box center [229, 475] width 13 height 13
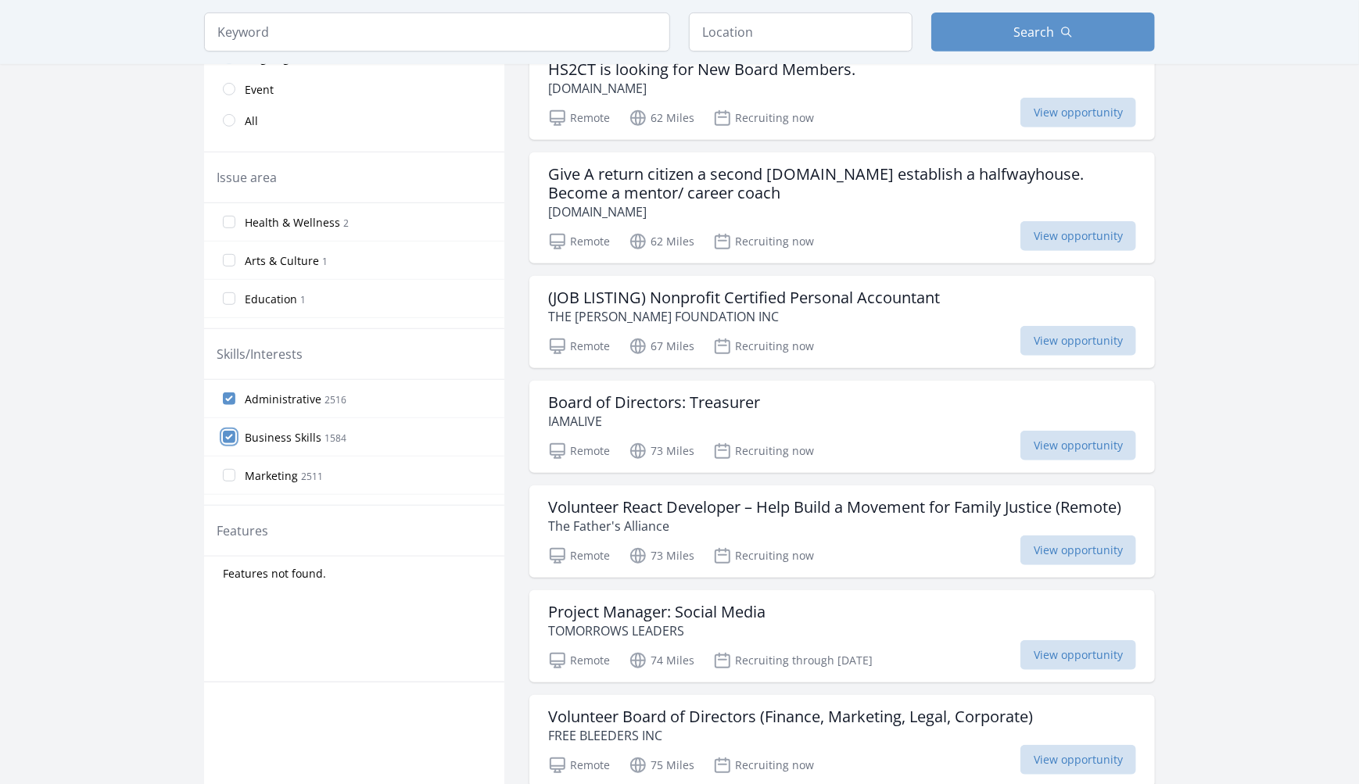
click at [228, 435] on input "Business Skills 1584" at bounding box center [229, 437] width 13 height 13
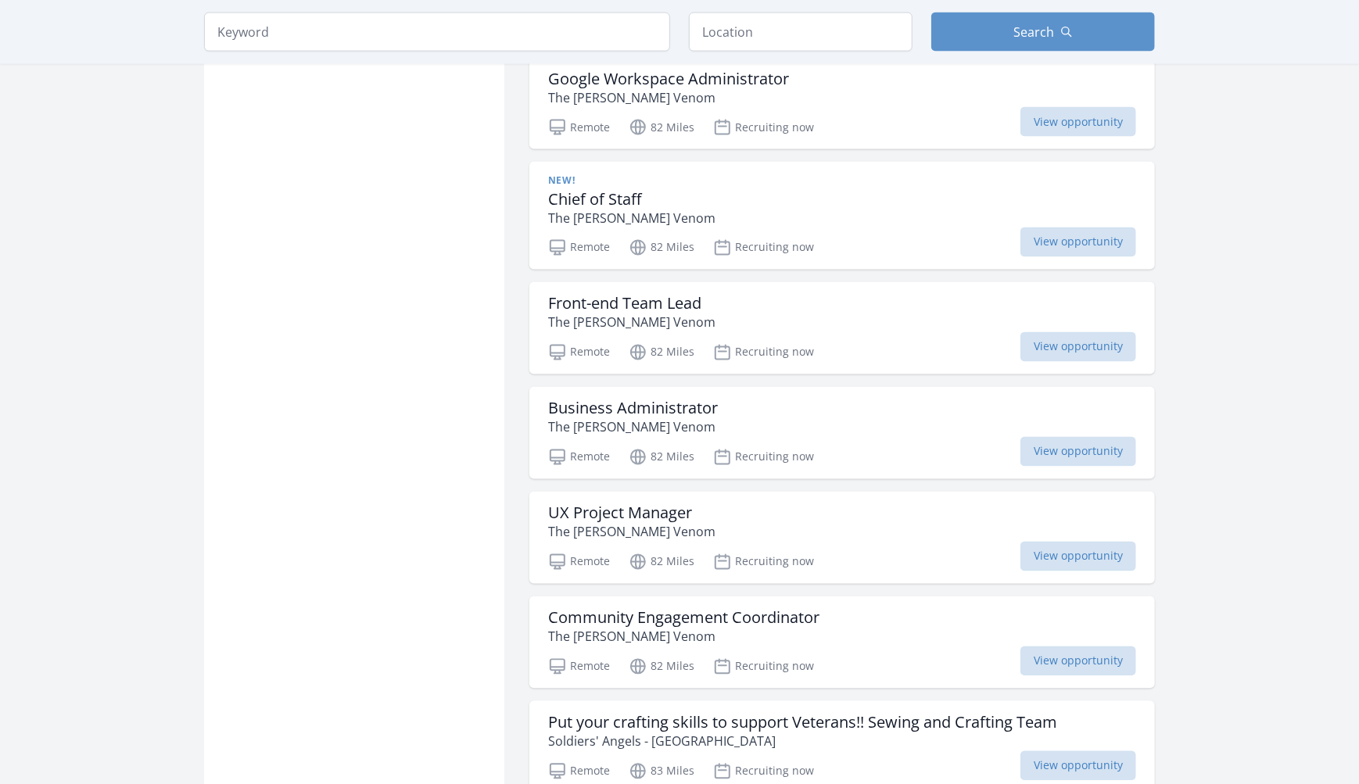
scroll to position [1720, 0]
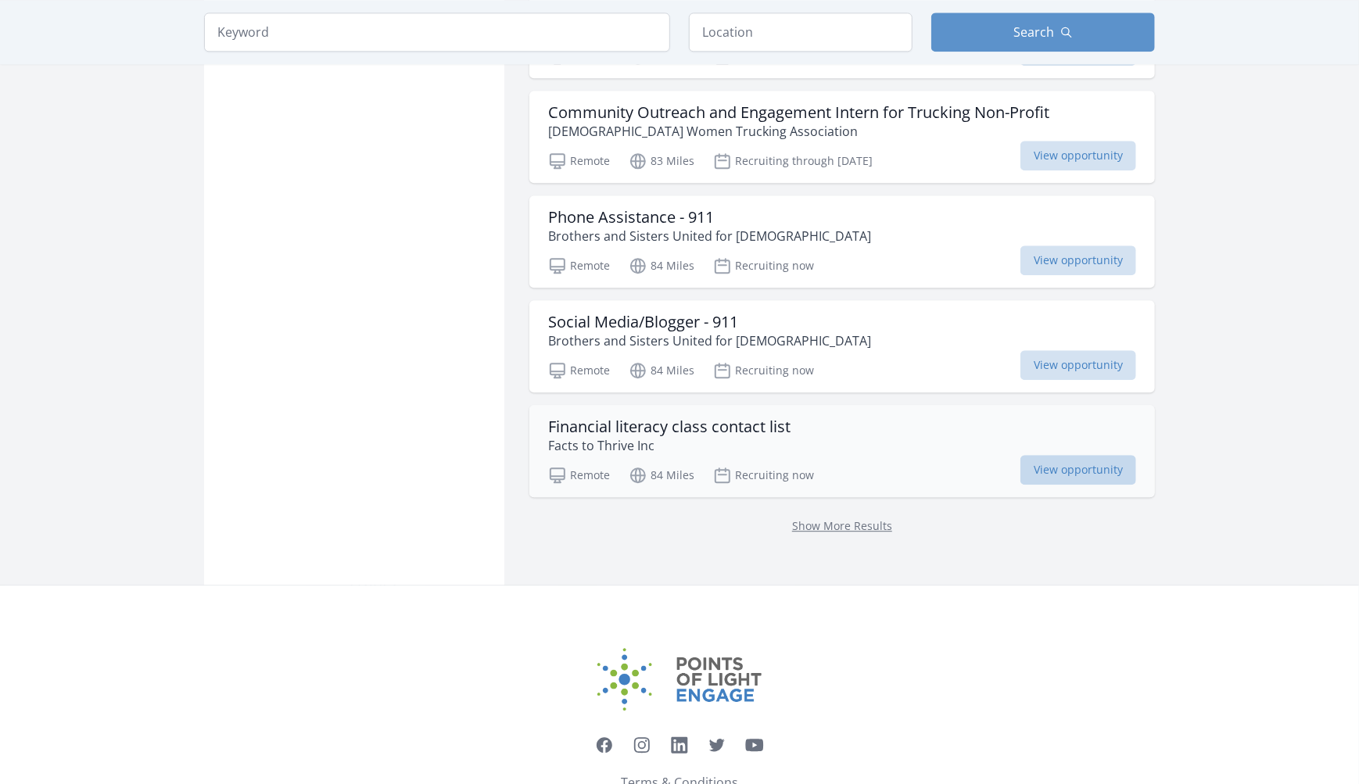
scroll to position [2241, 0]
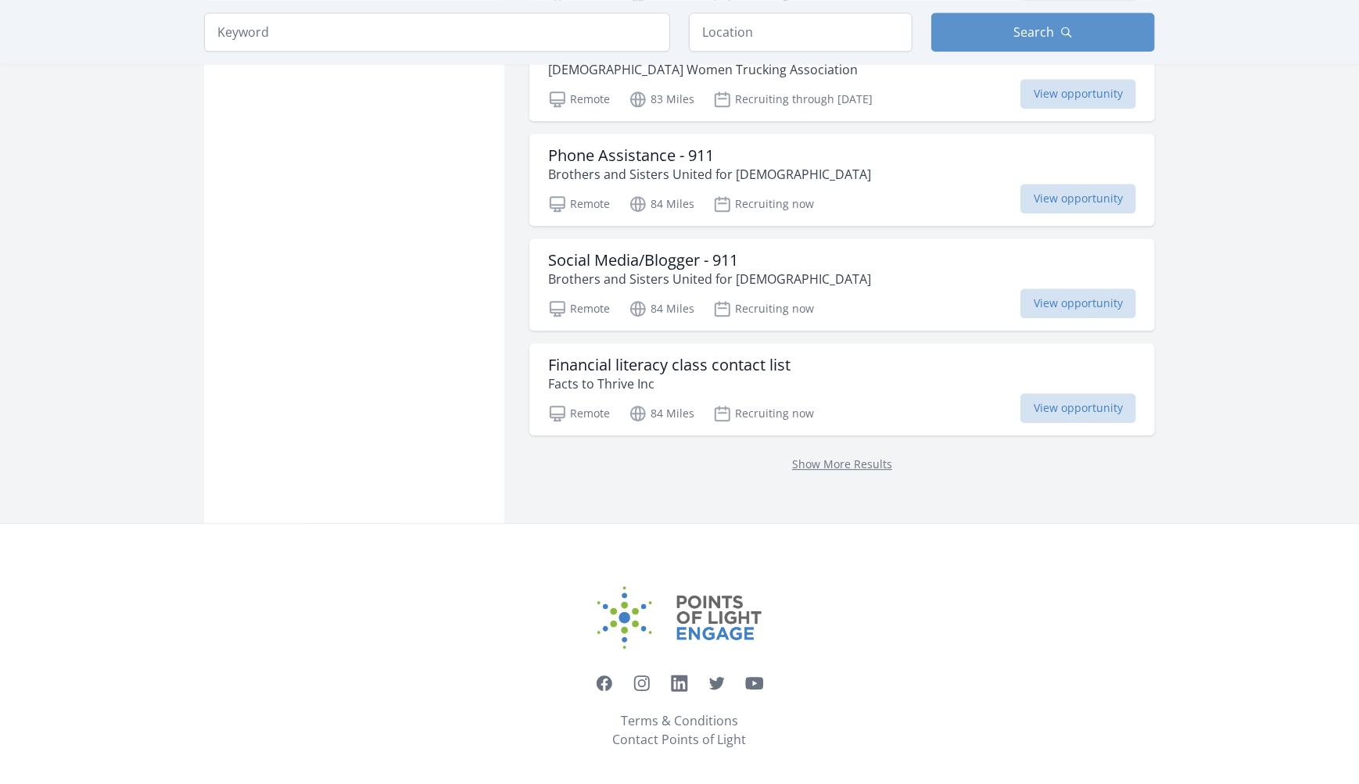
click at [848, 463] on p "Show More Results" at bounding box center [842, 463] width 588 height 19
